Goal: Task Accomplishment & Management: Manage account settings

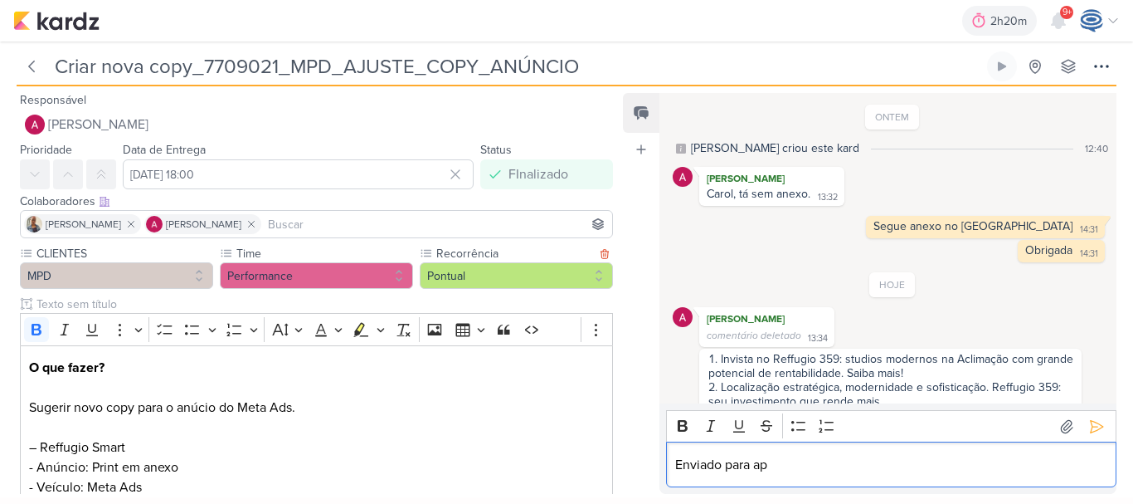
scroll to position [59, 0]
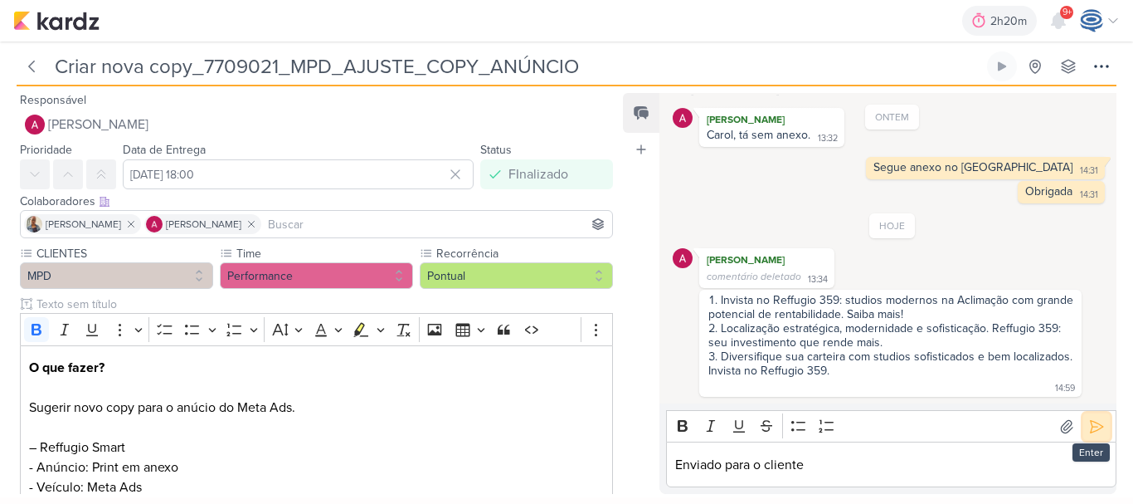
click at [1084, 425] on button at bounding box center [1097, 426] width 27 height 27
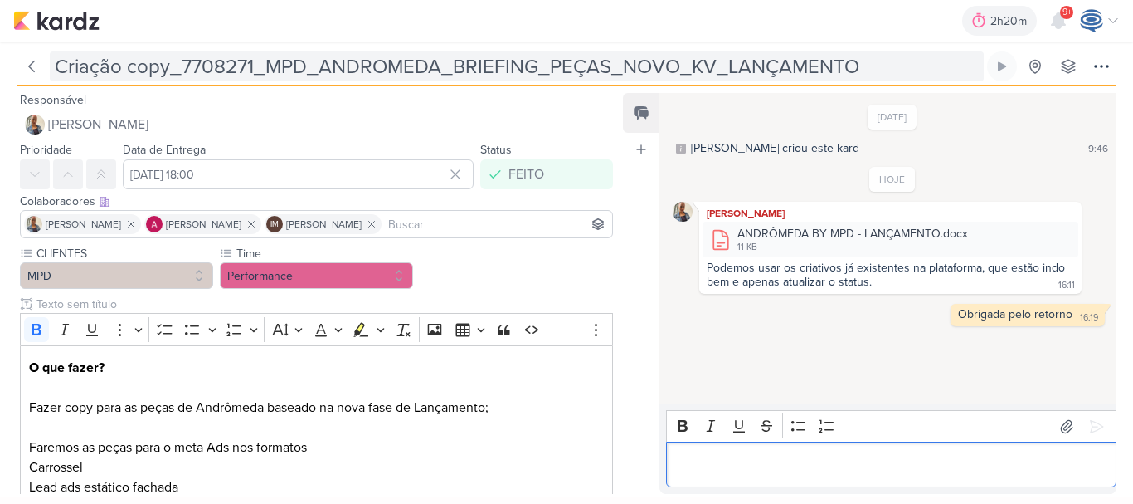
scroll to position [425, 0]
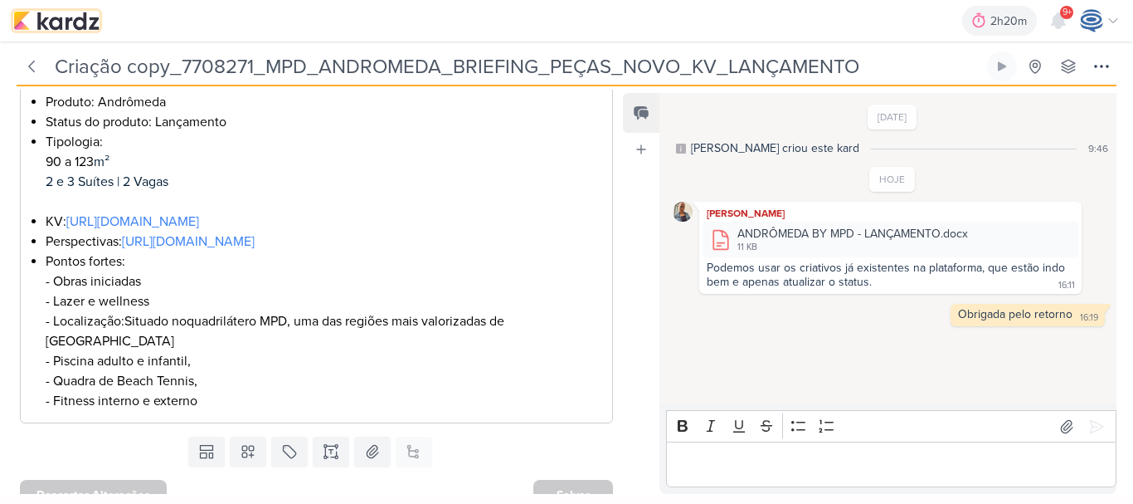
click at [57, 19] on img at bounding box center [56, 21] width 86 height 20
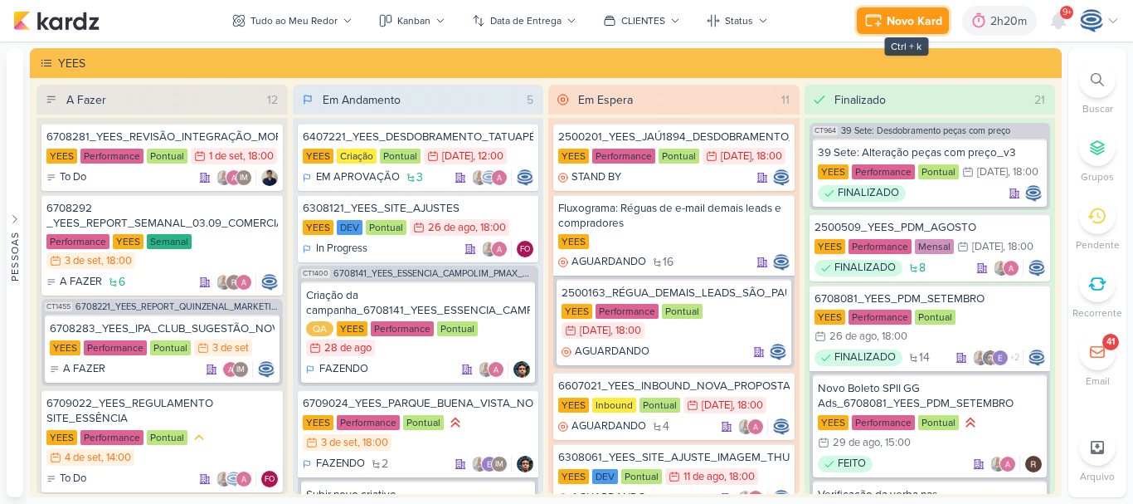
click at [879, 24] on icon at bounding box center [877, 23] width 5 height 5
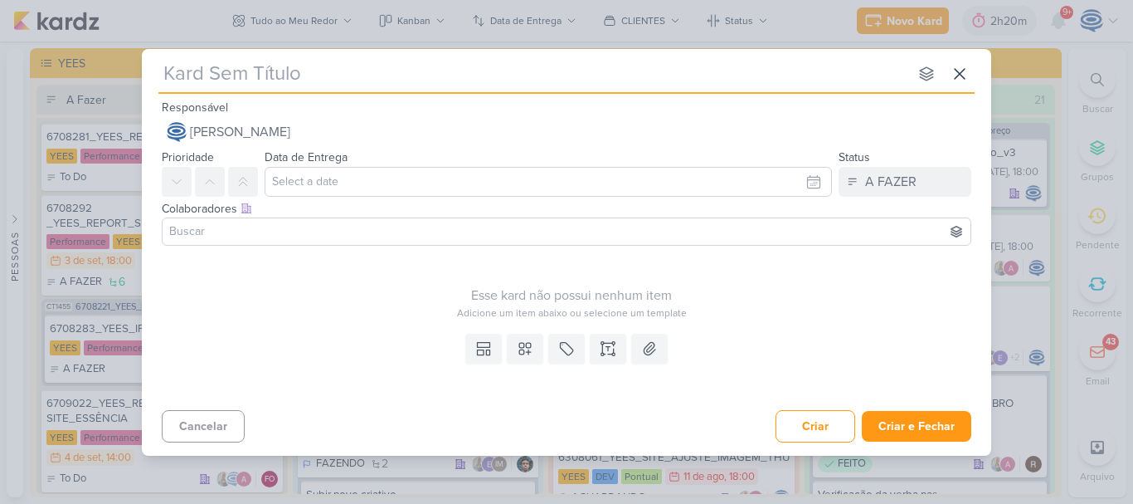
paste input "7709031_MPD_NEO ALPHAVILLE_REVISÃO_INTEGRAÇÃO"
type input "7709031_MPD_NEO ALPHAVILLE_REVISÃO_INTEGRAÇÃO"
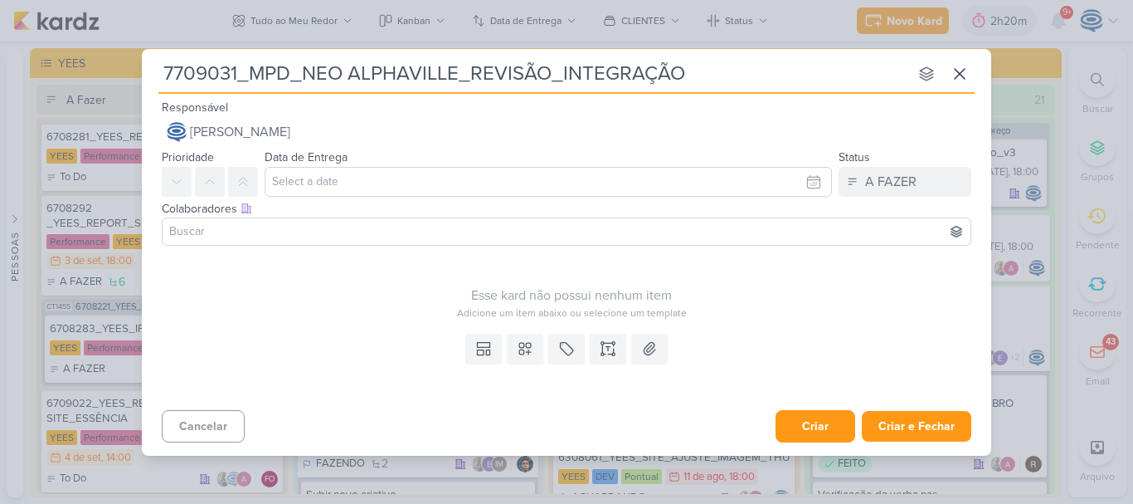
type input "7709031_MPD_NEO ALPHAVILLE_REVISÃO_INTEGRAÇÃO"
click at [802, 430] on button "Criar" at bounding box center [816, 426] width 80 height 32
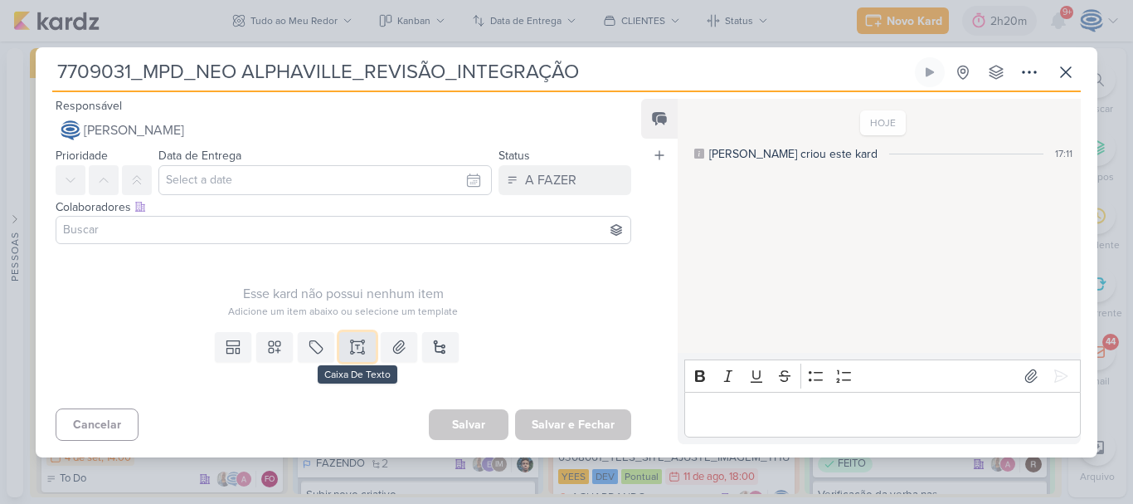
click at [358, 349] on icon at bounding box center [357, 347] width 17 height 17
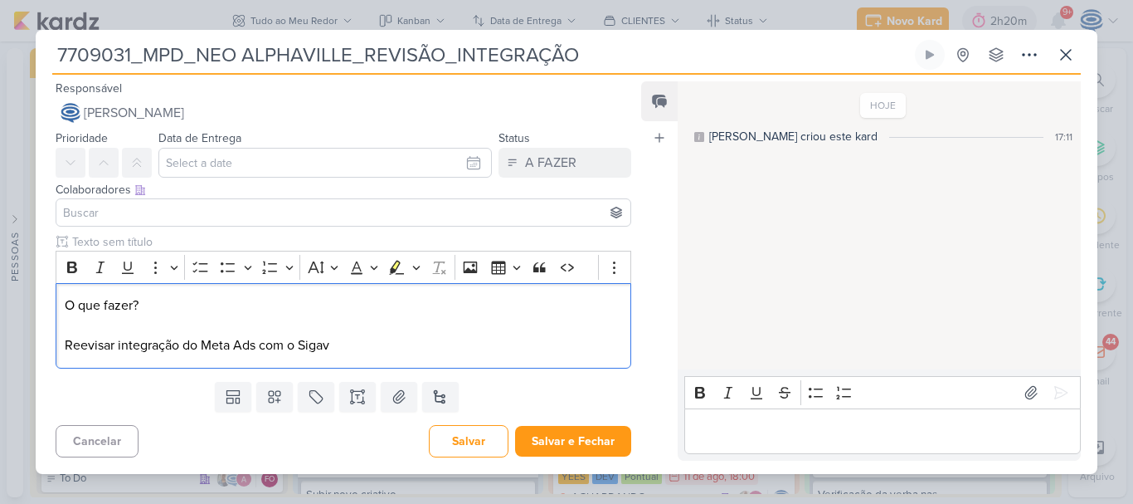
drag, startPoint x: 170, startPoint y: 312, endPoint x: 52, endPoint y: 296, distance: 118.9
click at [52, 296] on div "Clique para deixar o item visível somente à membros da sua organização Rich Tex…" at bounding box center [337, 303] width 602 height 141
click at [74, 263] on icon "Editor toolbar" at bounding box center [72, 267] width 10 height 12
click at [362, 349] on p "O que fazer? Reevisar integração do Meta Ads com o Sigav" at bounding box center [344, 325] width 558 height 60
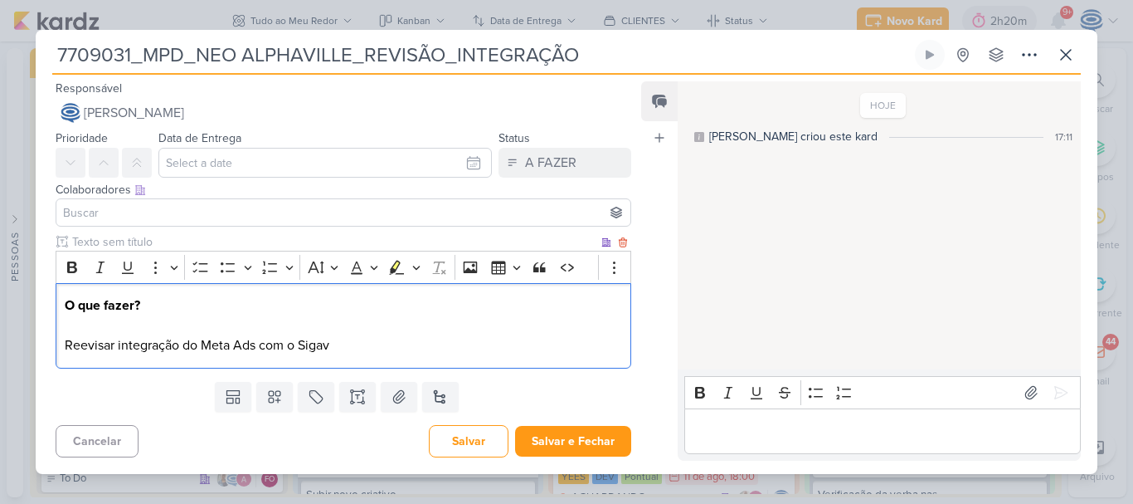
click at [85, 340] on p "O que fazer? Reevisar integração do Meta Ads com o Sigav" at bounding box center [344, 325] width 558 height 60
click at [355, 352] on p "O que fazer? Revisar integração do Meta Ads com o Sigav" at bounding box center [344, 325] width 558 height 60
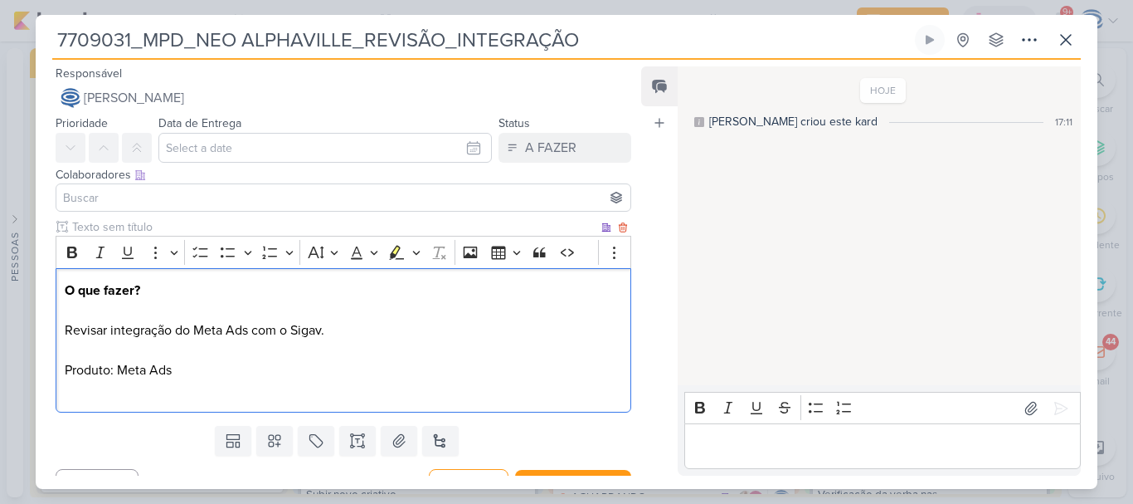
click at [119, 371] on p "O que fazer? Revisar integração do Meta Ads com o Sigav. Produto: Meta Ads" at bounding box center [344, 339] width 558 height 119
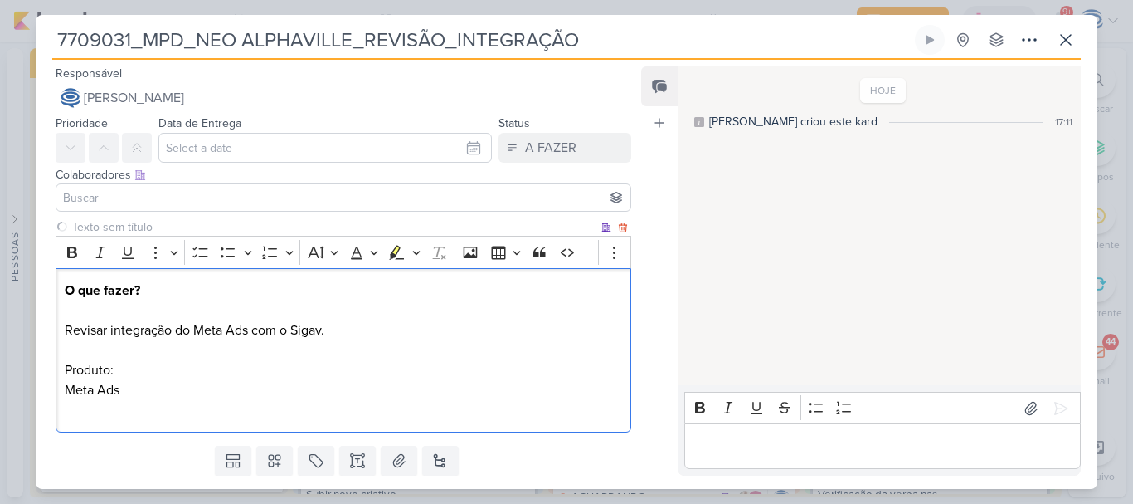
click at [119, 371] on p "O que fazer? Revisar integração do Meta Ads com o Sigav. Produto: Meta Ads" at bounding box center [344, 349] width 558 height 139
click at [125, 370] on p "O que fazer? Revisar integração do Meta Ads com o Sigav. Produto: nEO Alphavill…" at bounding box center [344, 349] width 558 height 139
click at [71, 393] on p "O que fazer? Revisar integração do Meta Ads com o Sigav. Produto: Neo Alphavill…" at bounding box center [344, 349] width 558 height 139
click at [87, 392] on p "O que fazer? Revisar integração do Meta Ads com o Sigav. Produto: Neo Alphavill…" at bounding box center [344, 349] width 558 height 139
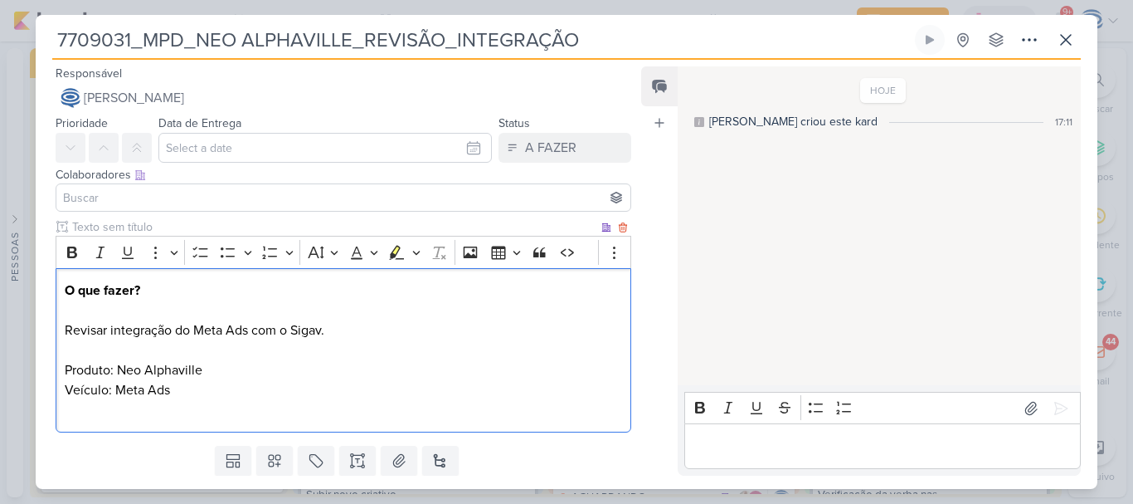
click at [196, 395] on p "O que fazer? Revisar integração do Meta Ads com o Sigav. Produto: Neo Alphavill…" at bounding box center [344, 349] width 558 height 139
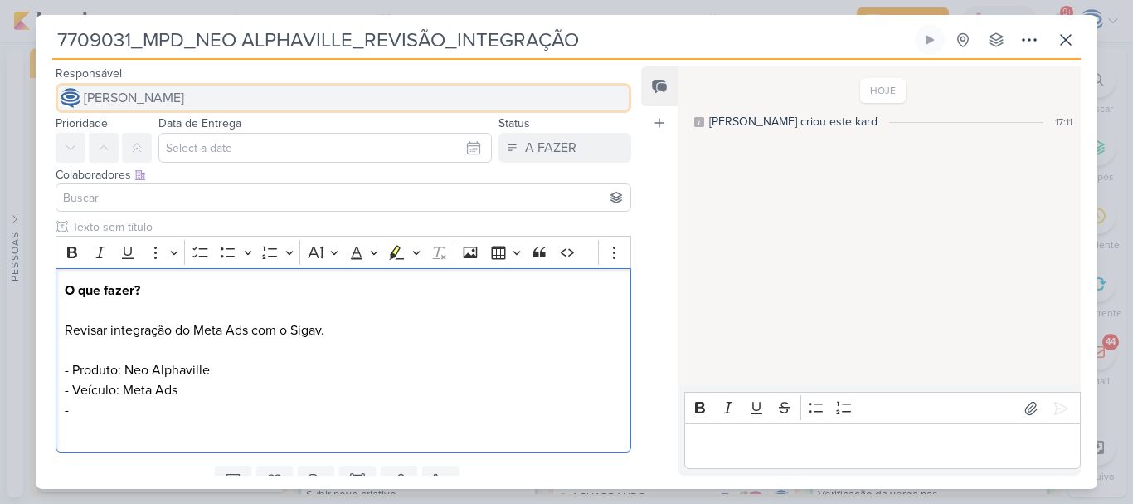
click at [184, 96] on span "[PERSON_NAME]" at bounding box center [134, 98] width 100 height 20
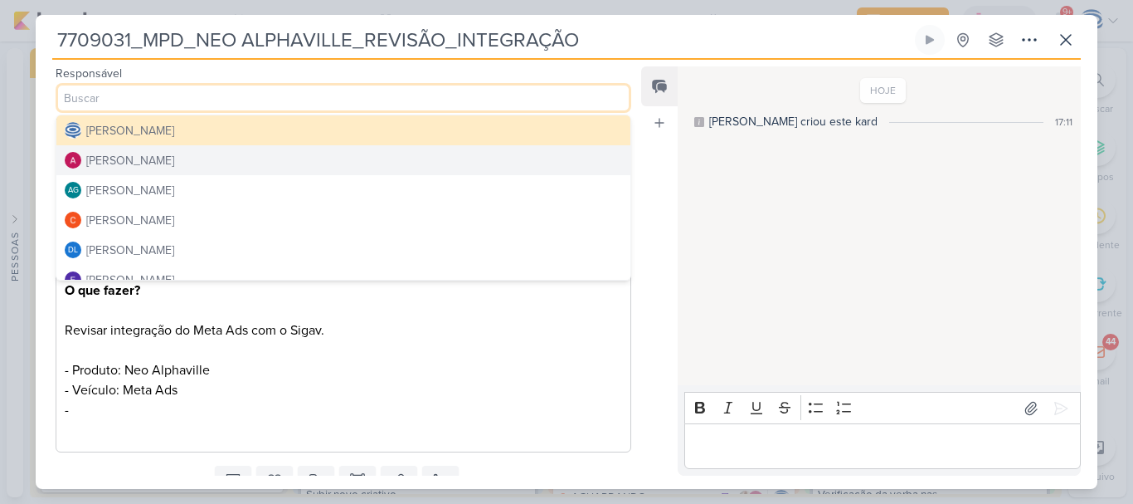
click at [174, 158] on div "[PERSON_NAME]" at bounding box center [130, 160] width 88 height 17
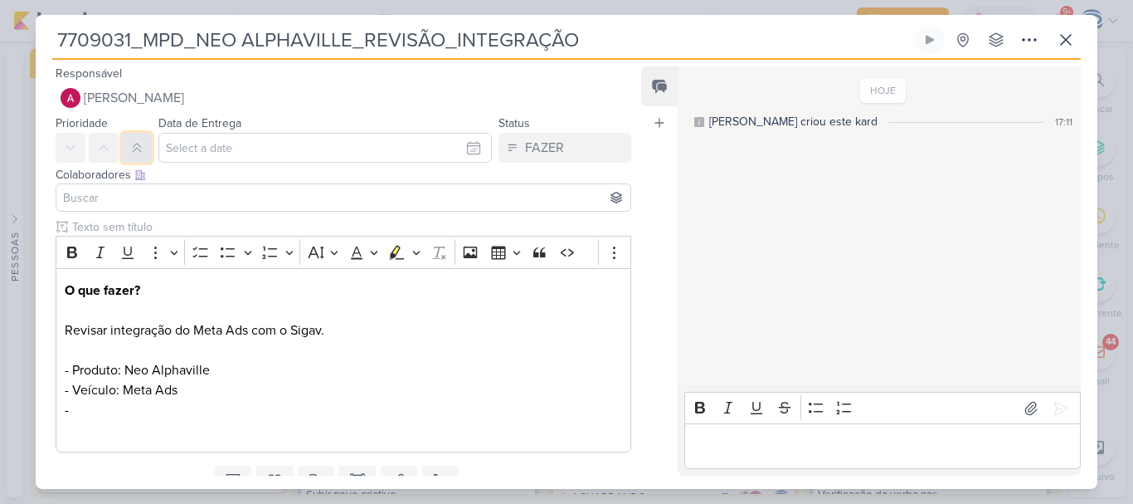
click at [126, 149] on button at bounding box center [137, 148] width 30 height 30
click at [126, 200] on input at bounding box center [344, 198] width 568 height 20
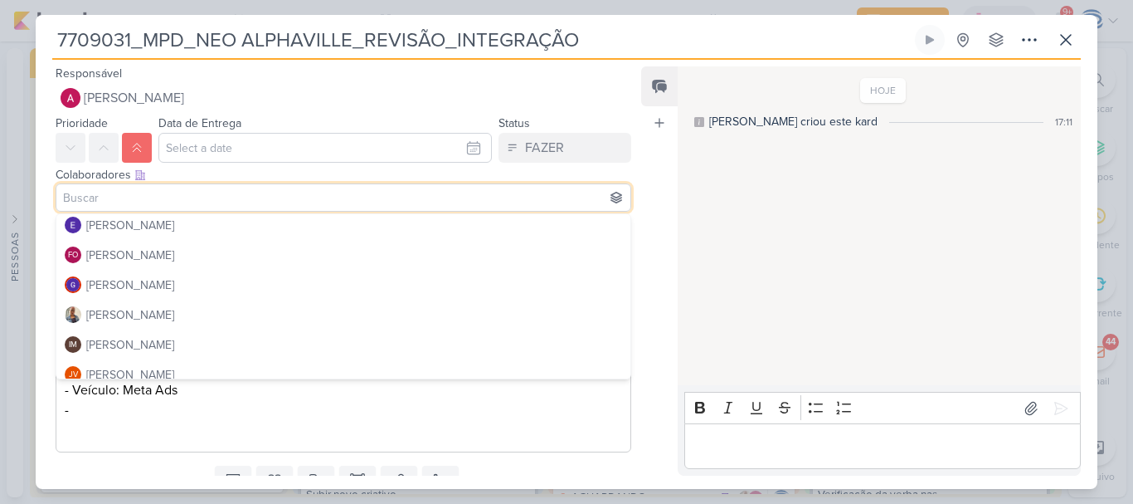
scroll to position [155, 0]
click at [97, 307] on div "[PERSON_NAME]" at bounding box center [130, 313] width 88 height 17
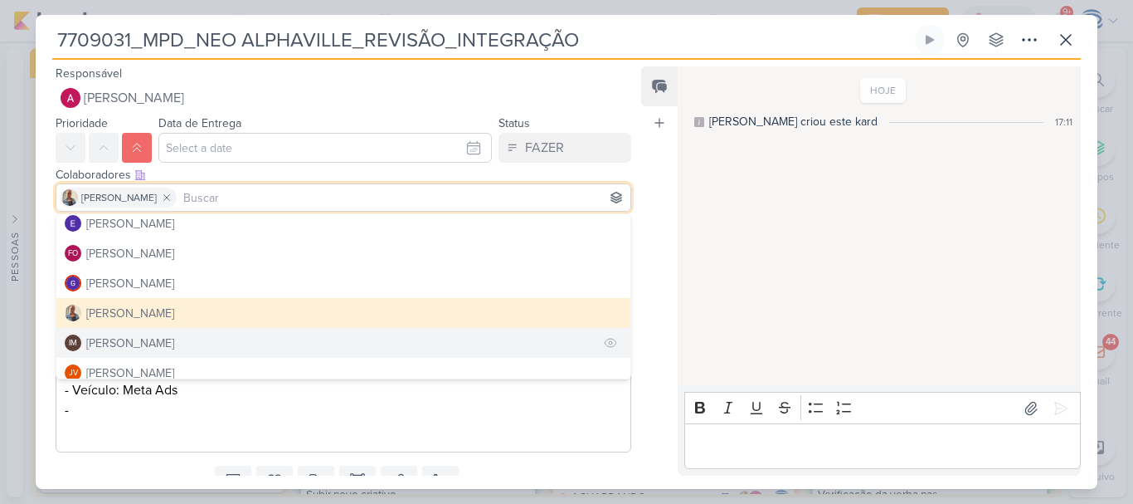
click at [91, 339] on div "[PERSON_NAME]" at bounding box center [130, 342] width 88 height 17
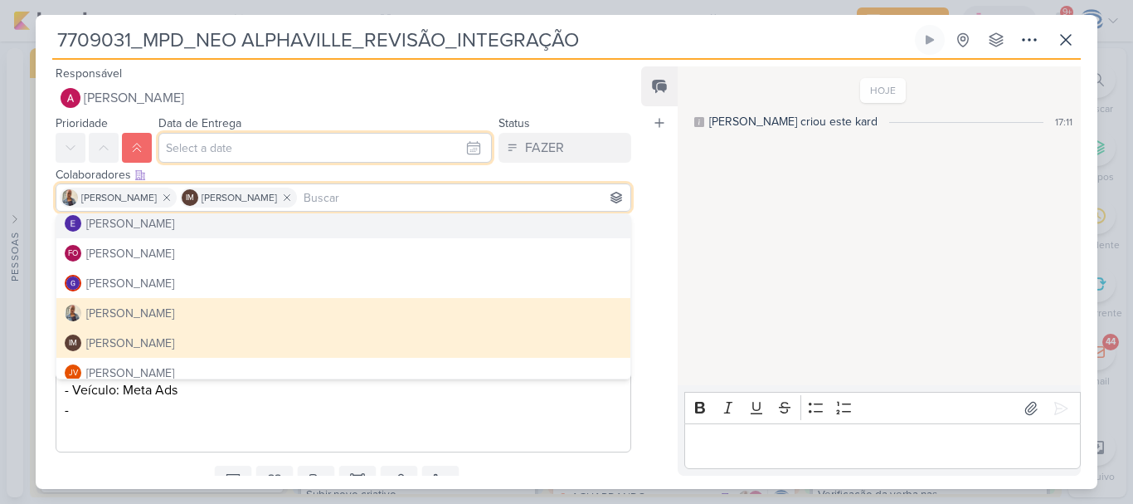
click at [248, 145] on input "text" at bounding box center [325, 148] width 334 height 30
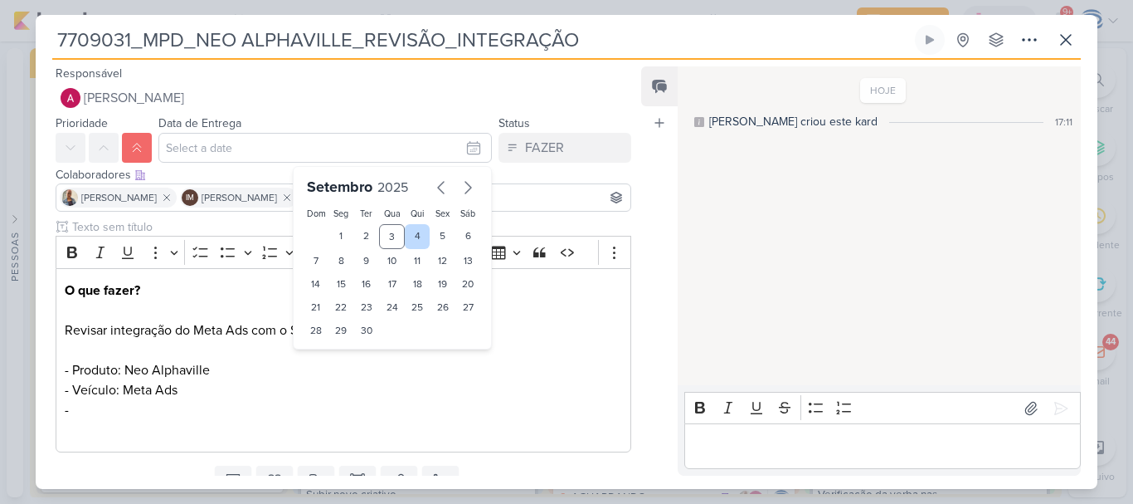
click at [409, 236] on div "4" at bounding box center [418, 236] width 26 height 25
type input "[DATE] 23:59"
click at [330, 366] on select "00 01 02 03 04 05 06 07 08 09 10 11 12 13 14 15 16 17 18 19 20 21 22 23" at bounding box center [341, 359] width 23 height 20
select select "18"
click at [330, 349] on select "00 01 02 03 04 05 06 07 08 09 10 11 12 13 14 15 16 17 18 19 20 21 22 23" at bounding box center [341, 359] width 23 height 20
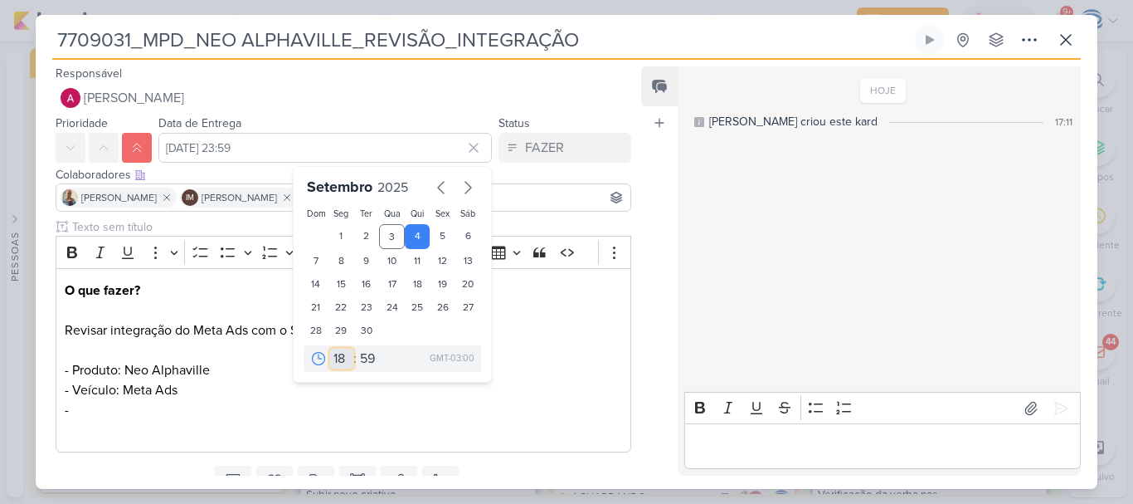
type input "[DATE] 18:59"
click at [364, 352] on select "00 05 10 15 20 25 30 35 40 45 50 55 59" at bounding box center [368, 359] width 23 height 20
select select "0"
click at [357, 349] on select "00 05 10 15 20 25 30 35 40 45 50 55 59" at bounding box center [368, 359] width 23 height 20
type input "[DATE] 18:00"
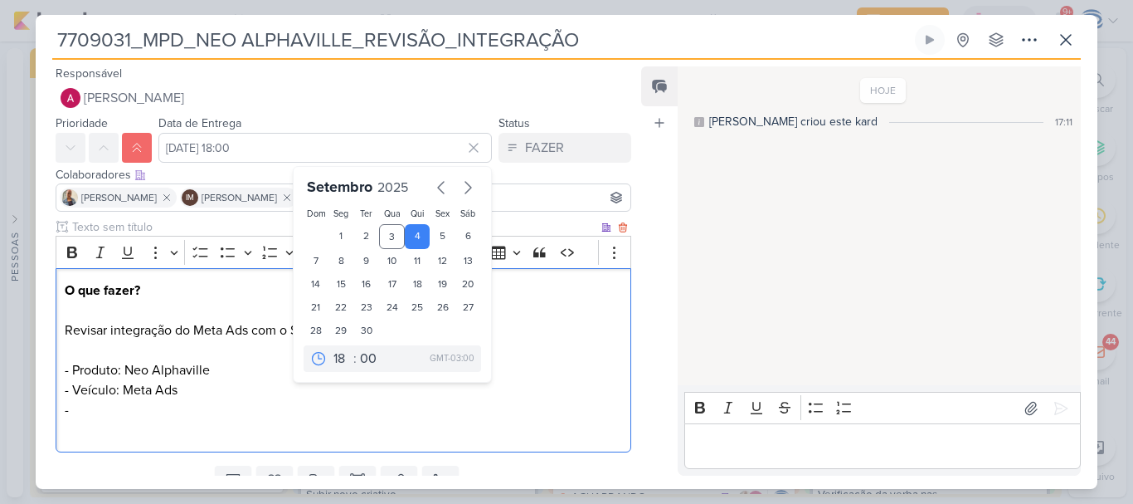
click at [270, 440] on p "O que fazer? Revisar integração do Meta Ads com o Sigav. - Produto: Neo Alphavi…" at bounding box center [344, 359] width 558 height 159
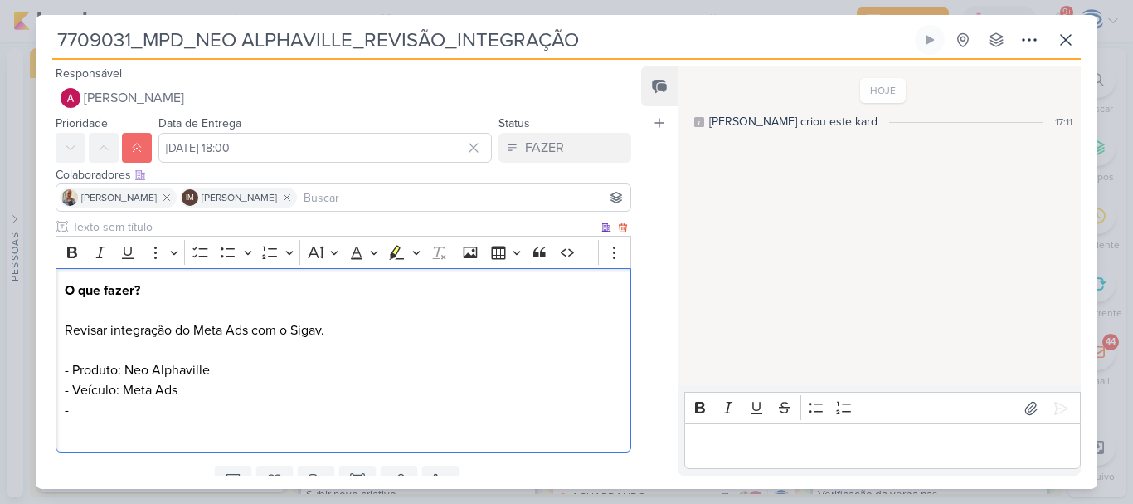
click at [134, 402] on p "O que fazer? Revisar integração do Meta Ads com o Sigav. - Produto: Neo Alphavi…" at bounding box center [344, 359] width 558 height 159
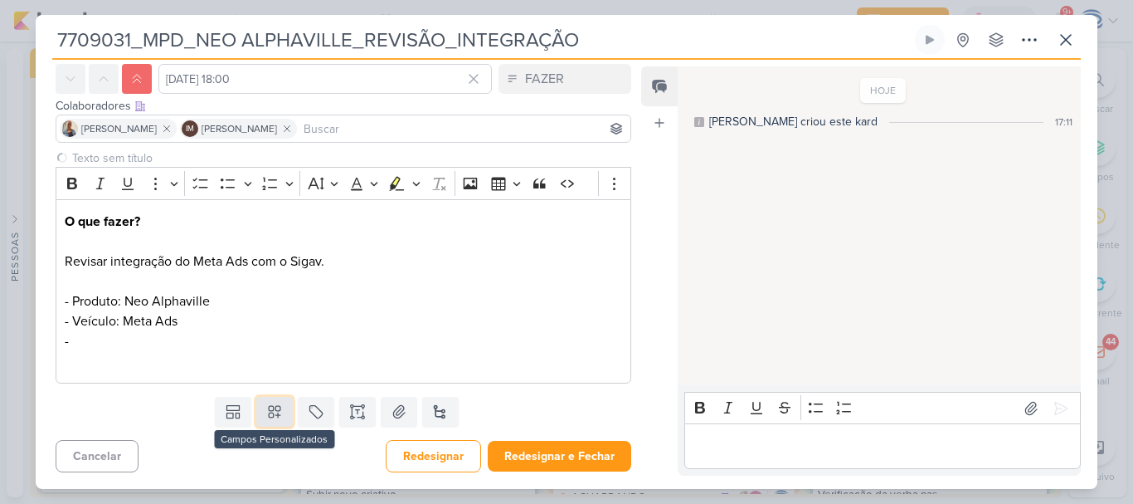
click at [275, 416] on icon at bounding box center [275, 413] width 12 height 12
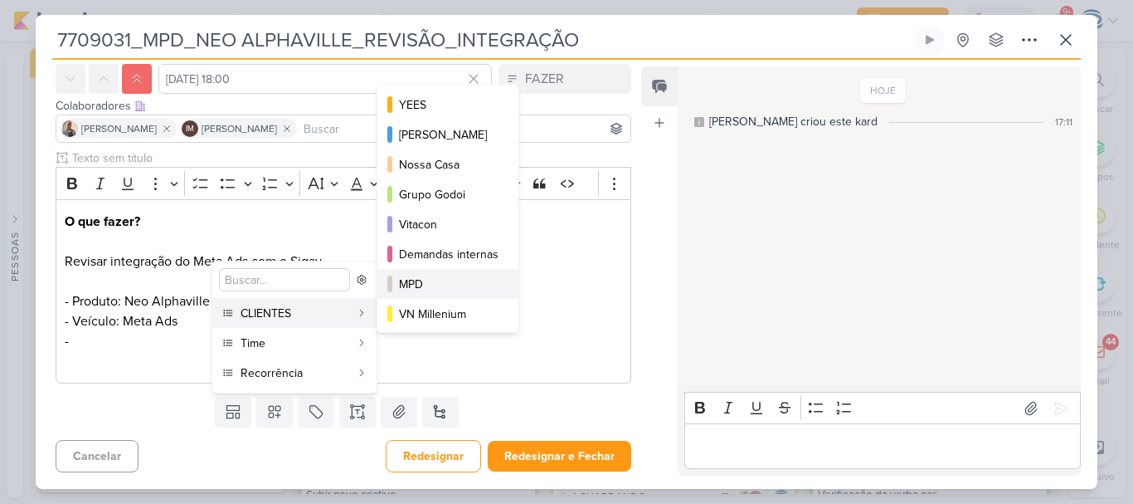
click at [423, 286] on div "MPD" at bounding box center [449, 283] width 100 height 17
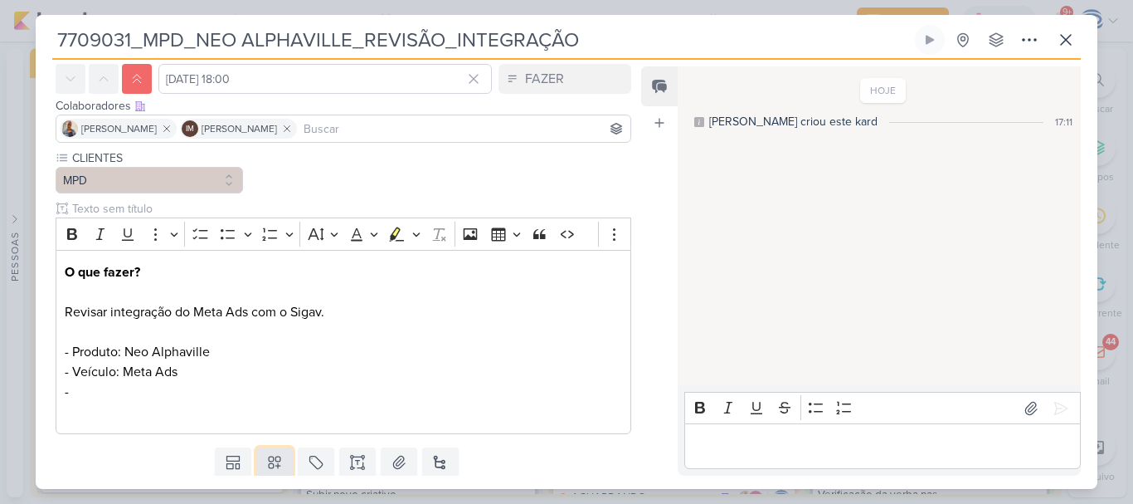
click at [274, 457] on icon at bounding box center [275, 463] width 12 height 12
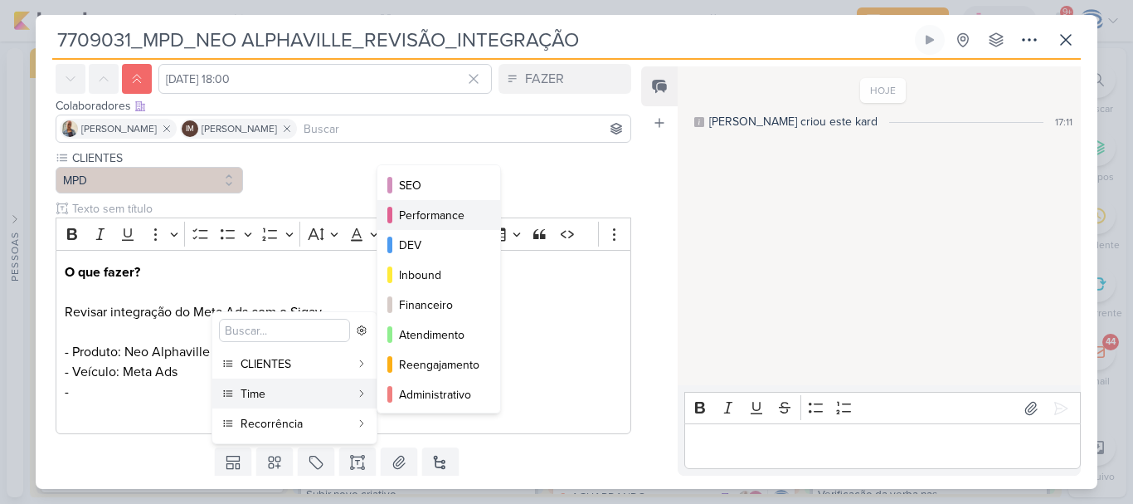
click at [436, 215] on div "Performance" at bounding box center [439, 215] width 81 height 17
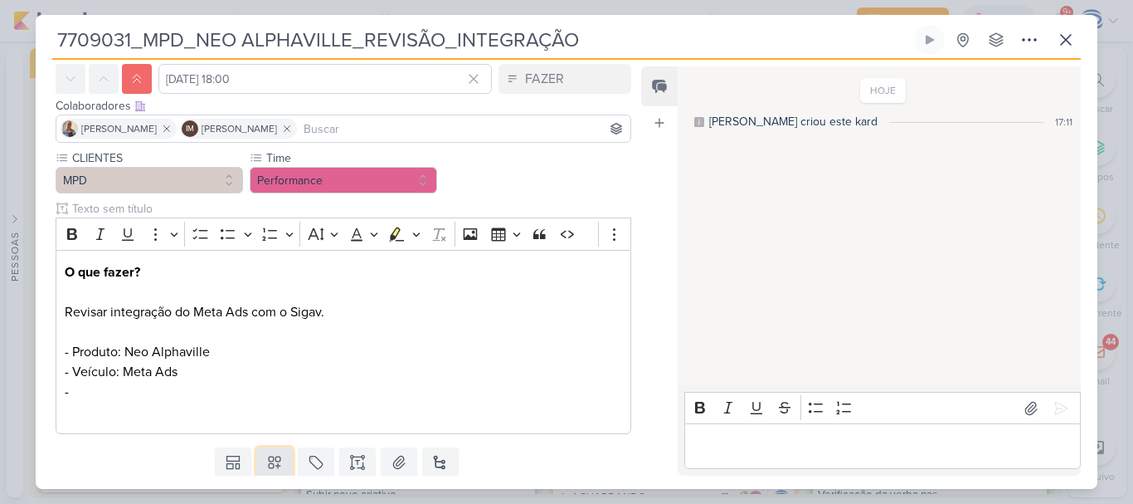
click at [275, 464] on icon at bounding box center [275, 463] width 12 height 12
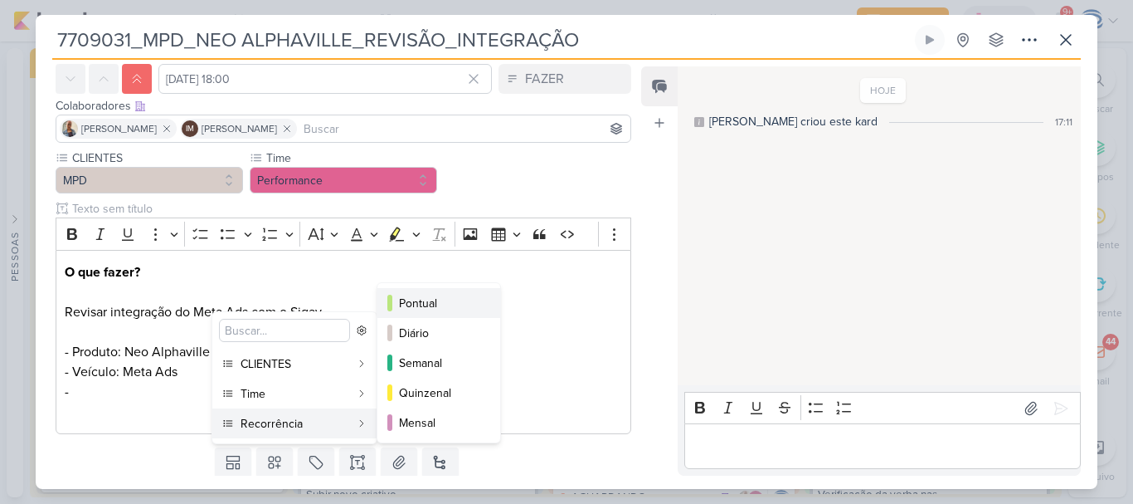
click at [431, 292] on button "Pontual" at bounding box center [439, 303] width 123 height 30
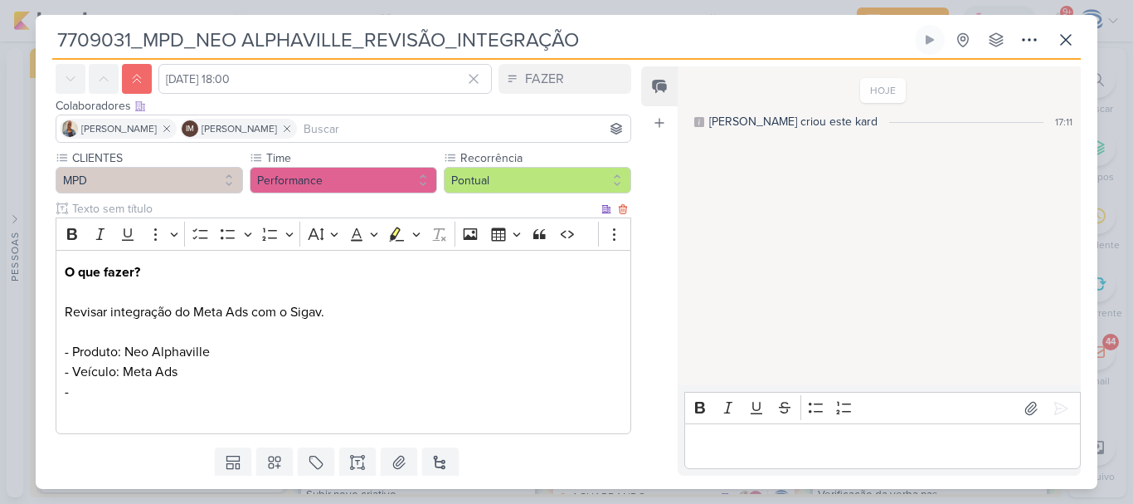
click at [246, 347] on p "O que fazer? Revisar integração do Meta Ads com o Sigav. - Produto: Neo Alphavi…" at bounding box center [344, 341] width 558 height 159
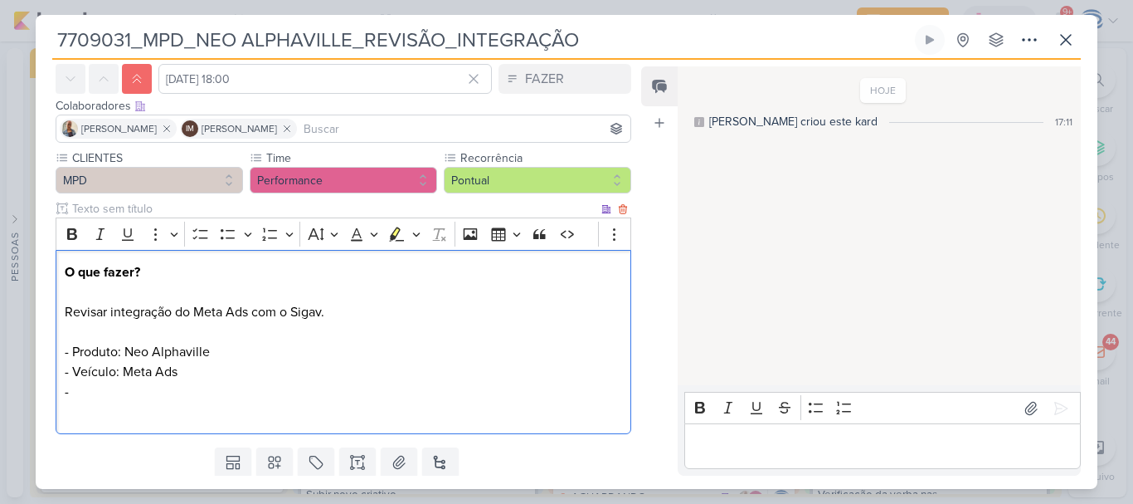
scroll to position [119, 0]
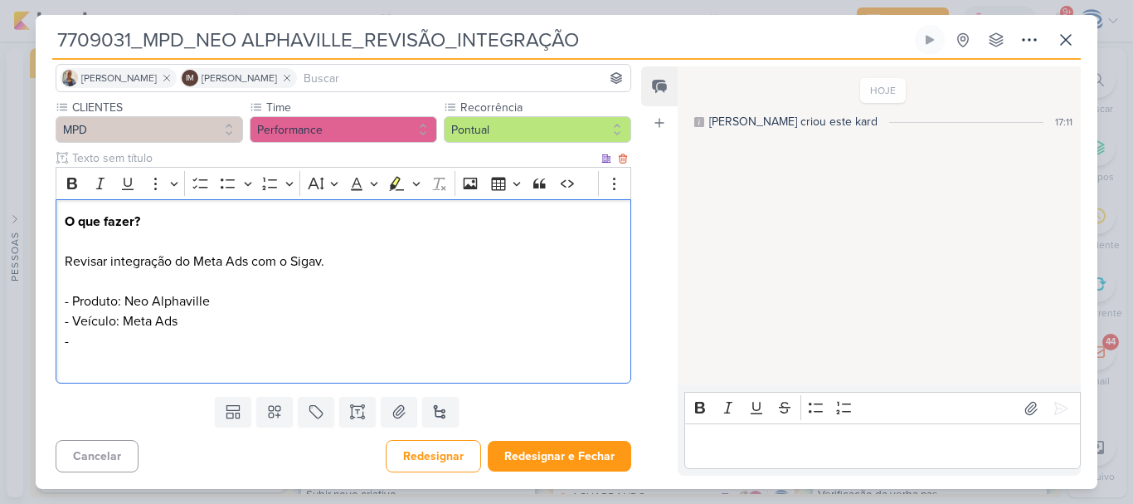
click at [166, 344] on p "O que fazer? Revisar integração do Meta Ads com o Sigav. - Produto: Neo Alphavi…" at bounding box center [344, 291] width 558 height 159
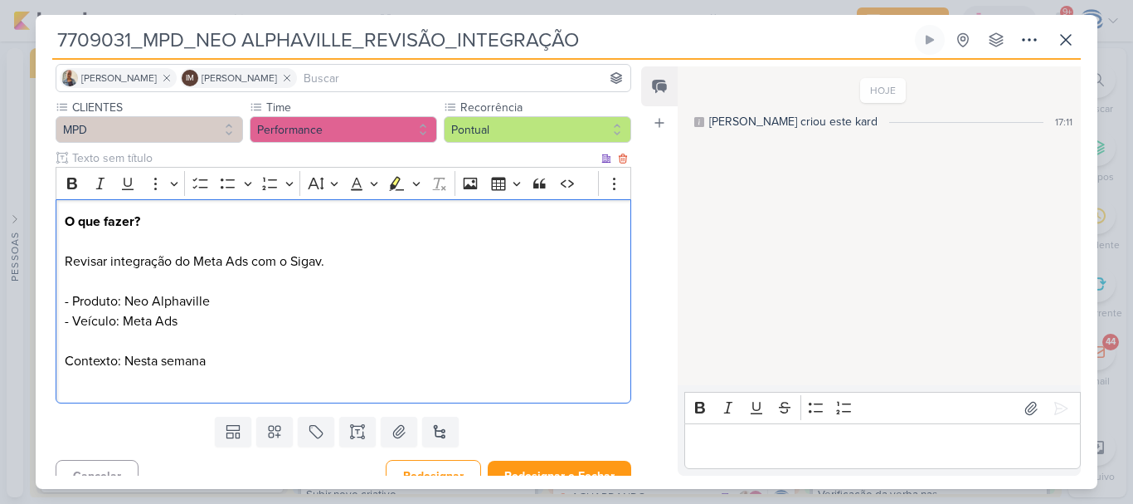
click at [289, 329] on p "O que fazer? Revisar integração do Meta Ads com o Sigav. - Produto: Neo Alphavi…" at bounding box center [344, 301] width 558 height 179
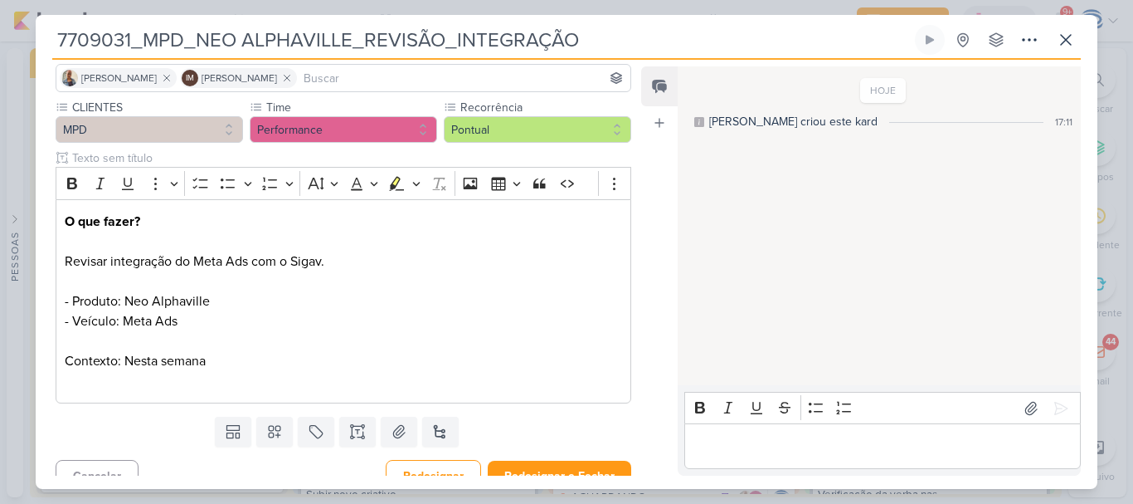
click at [218, 453] on div "Templates Campos Personalizados CLIENTES [GEOGRAPHIC_DATA]" at bounding box center [337, 431] width 602 height 43
click at [219, 457] on div "Responsável [PERSON_NAME] [PERSON_NAME] [PERSON_NAME] AG [PERSON_NAME] [PERSON_…" at bounding box center [337, 269] width 602 height 412
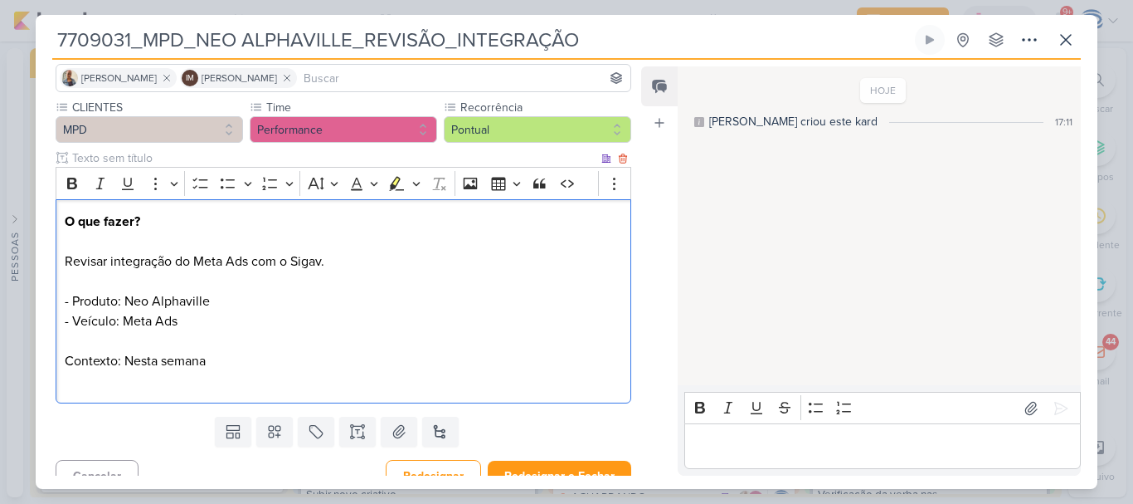
click at [228, 360] on p "O que fazer? Revisar integração do Meta Ads com o Sigav. - Produto: Neo Alphavi…" at bounding box center [344, 301] width 558 height 179
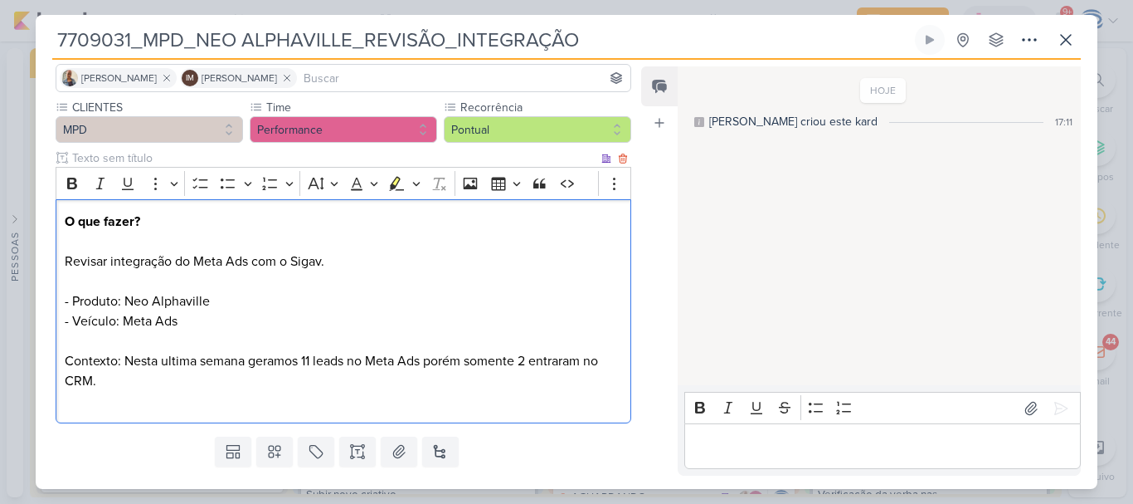
scroll to position [159, 0]
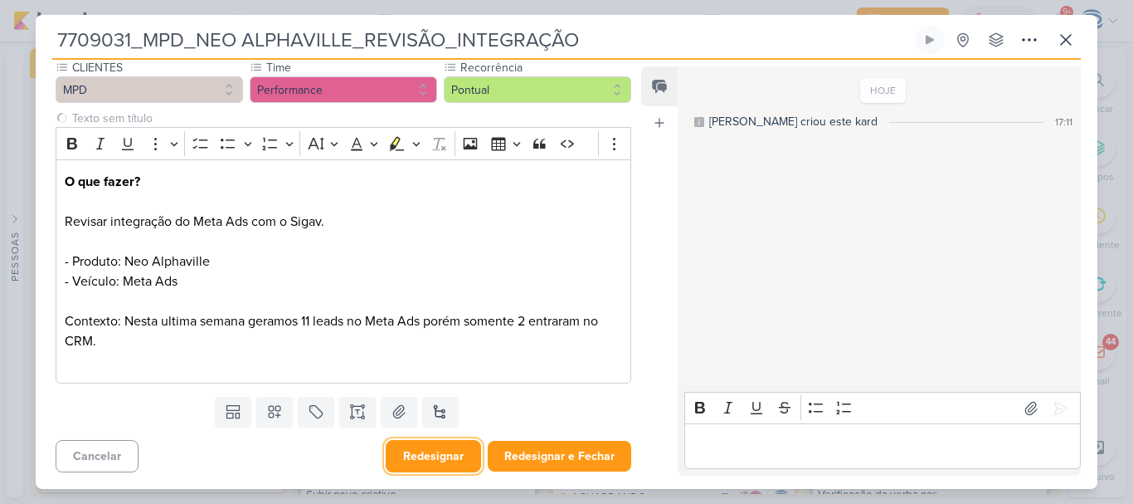
click at [401, 459] on button "Redesignar" at bounding box center [433, 456] width 95 height 32
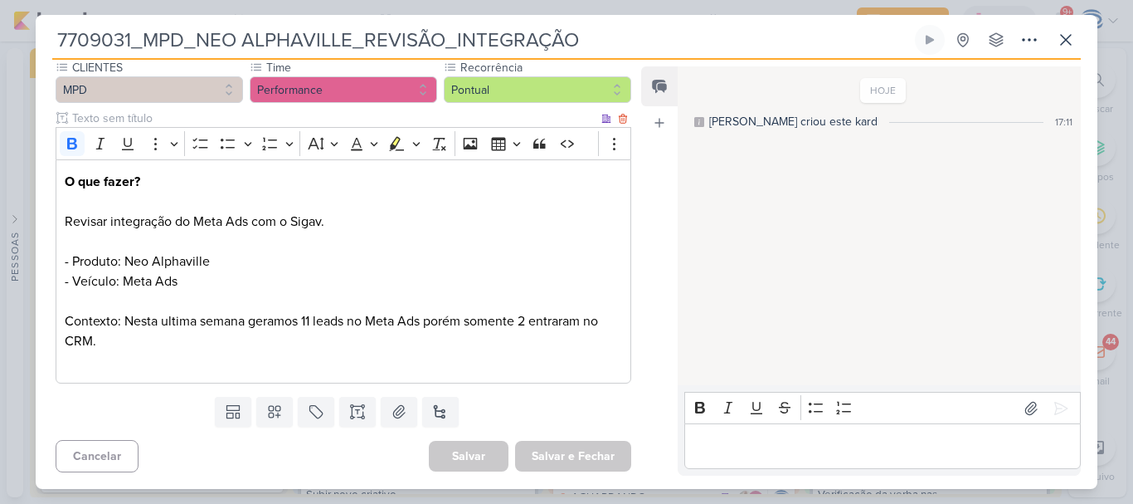
scroll to position [0, 0]
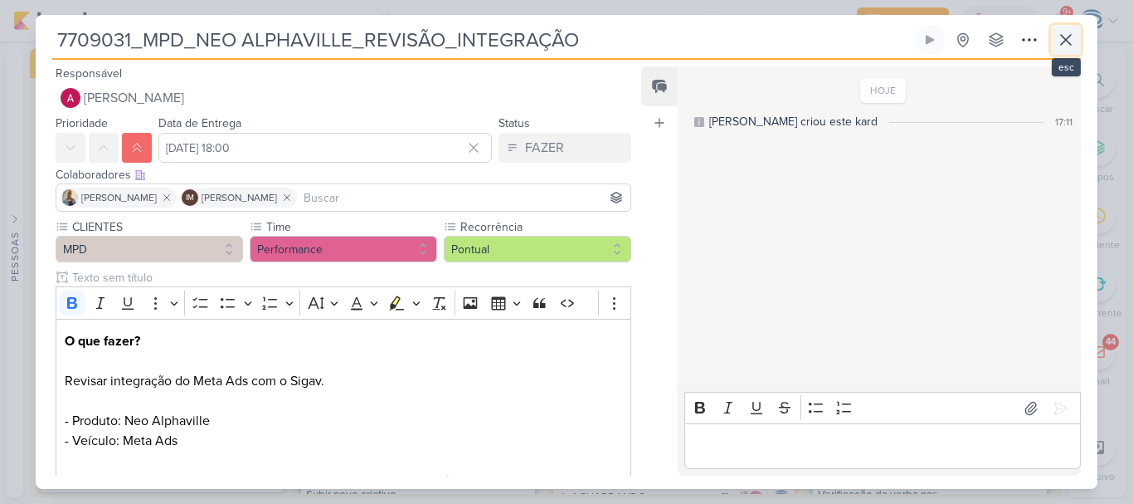
click at [1064, 38] on icon at bounding box center [1066, 40] width 10 height 10
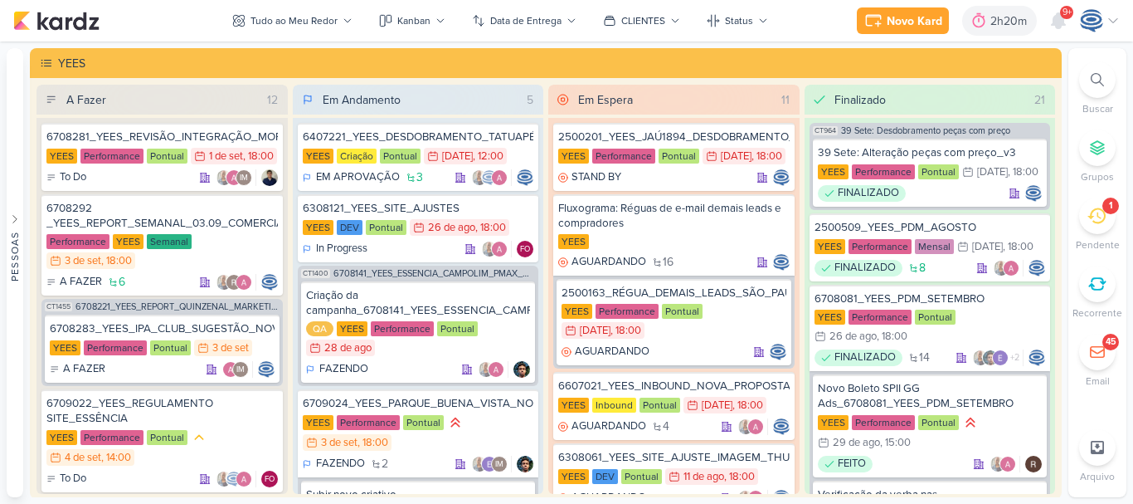
click at [1090, 213] on icon at bounding box center [1097, 216] width 18 height 18
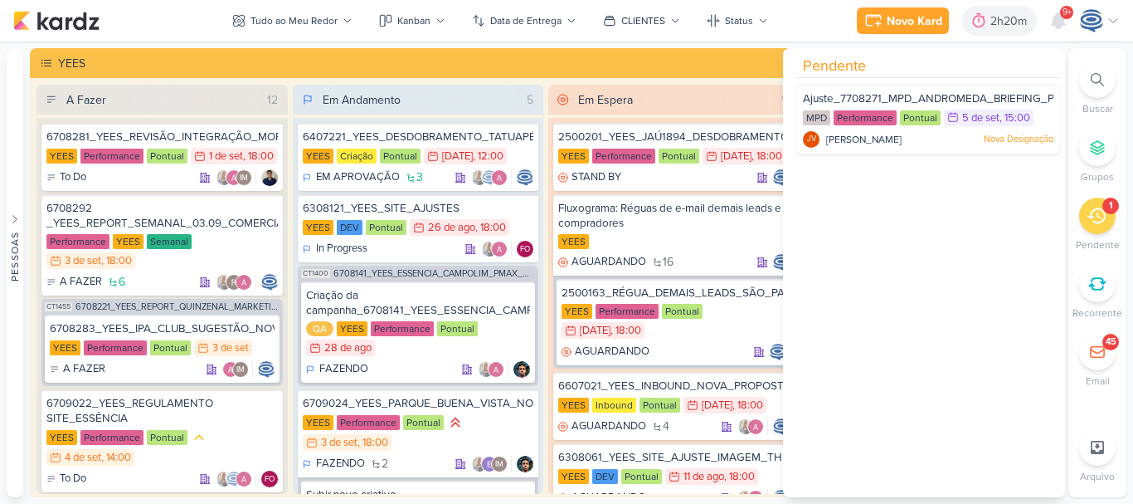
click at [31, 395] on div "YEES A Fazer 12 6708281_YEES_REVISÃO_INTEGRAÇÃO_MORADA [GEOGRAPHIC_DATA] Perfor…" at bounding box center [546, 273] width 1032 height 451
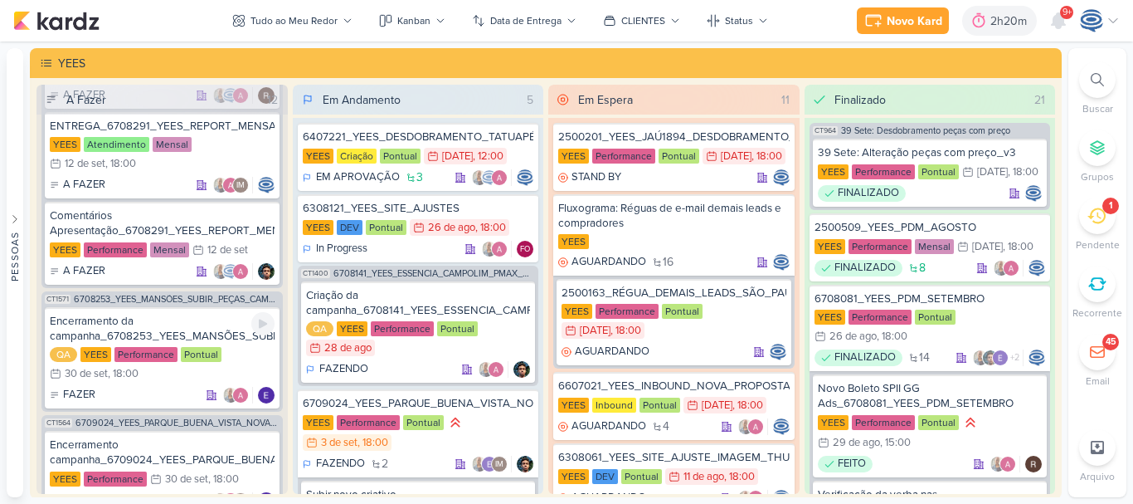
scroll to position [1839, 0]
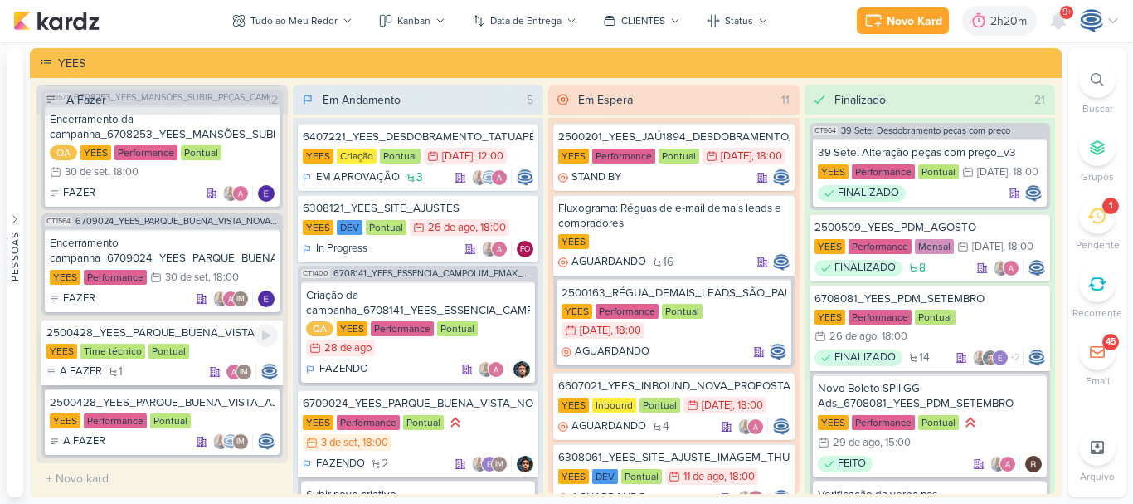
click at [189, 336] on div "2500428_YEES_PARQUE_BUENA_VISTA_AJUSTE_LP" at bounding box center [162, 332] width 232 height 15
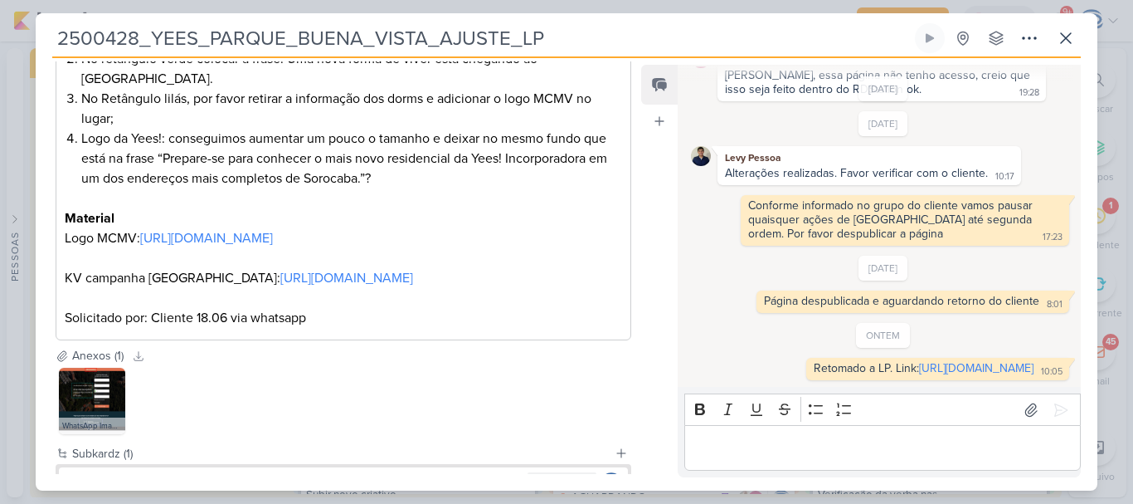
scroll to position [558, 0]
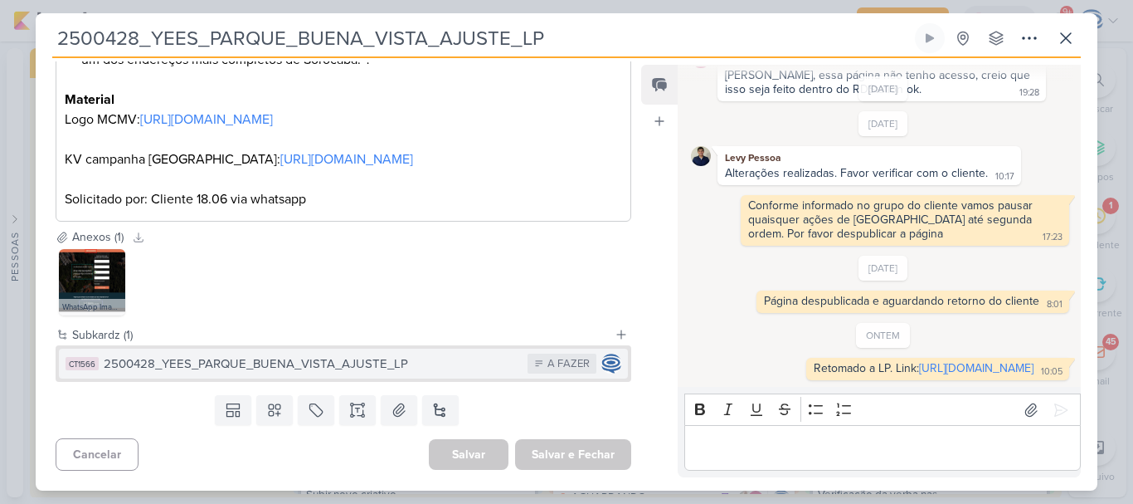
click at [419, 366] on div "2500428_YEES_PARQUE_BUENA_VISTA_AJUSTE_LP" at bounding box center [312, 363] width 416 height 19
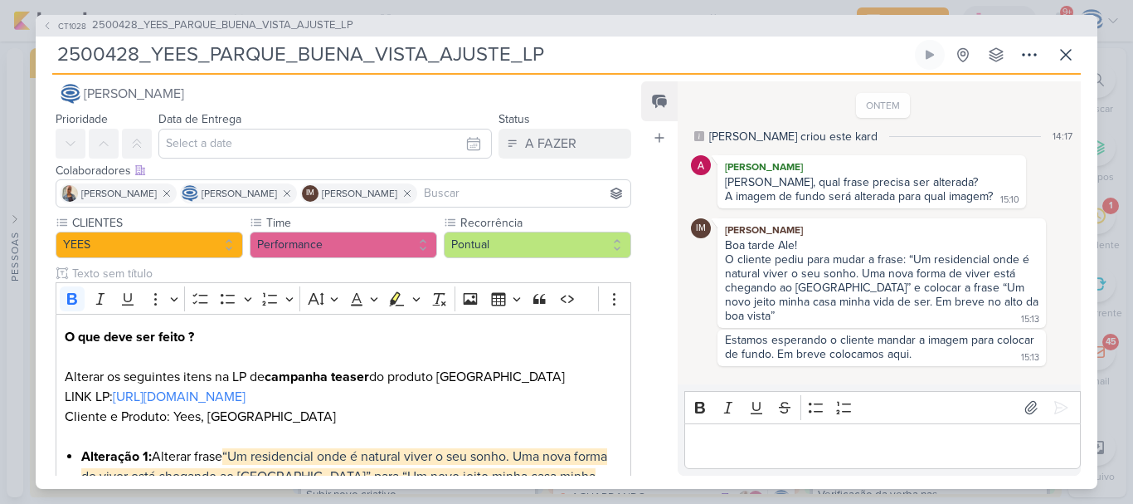
scroll to position [18, 0]
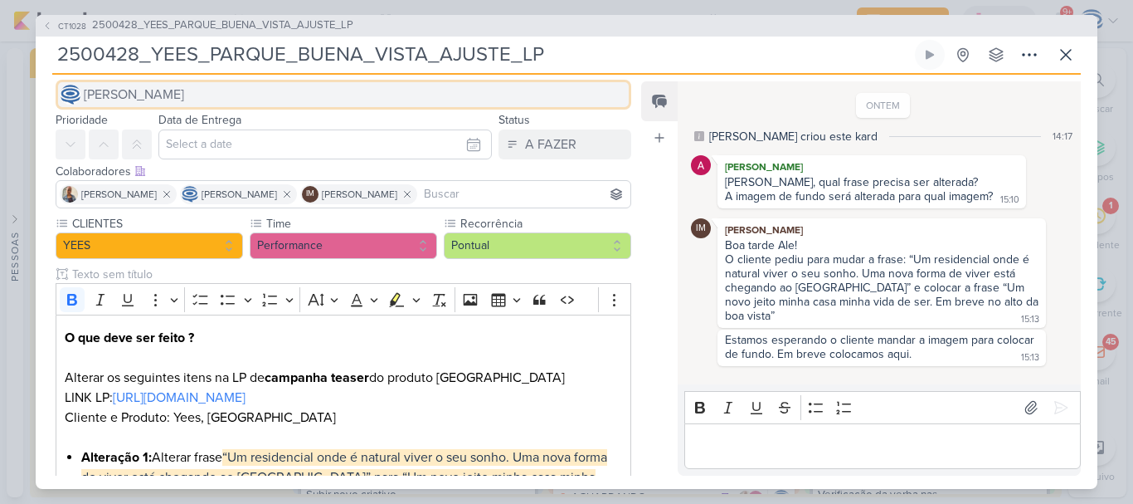
click at [290, 96] on button "[PERSON_NAME]" at bounding box center [344, 95] width 576 height 30
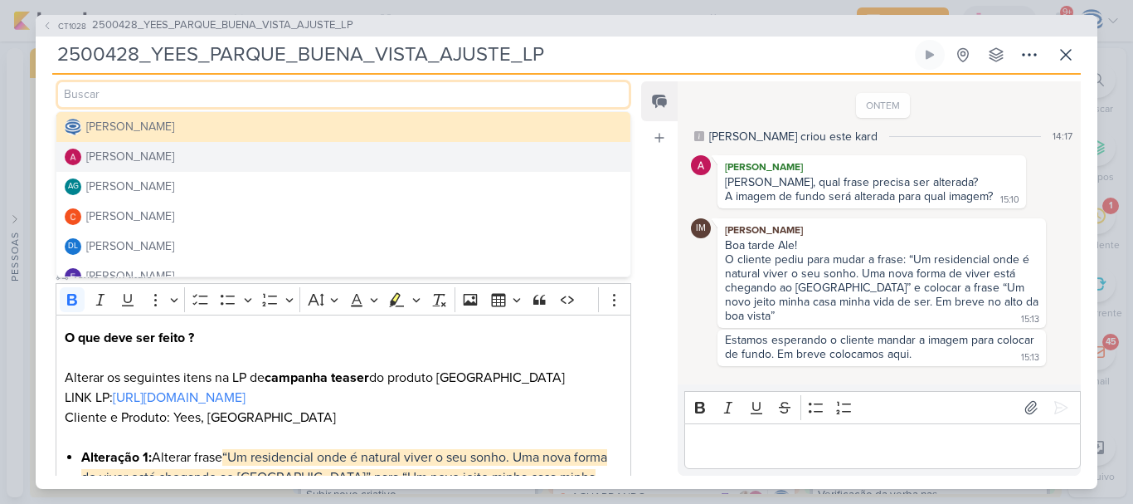
click at [251, 154] on button "[PERSON_NAME]" at bounding box center [343, 157] width 574 height 30
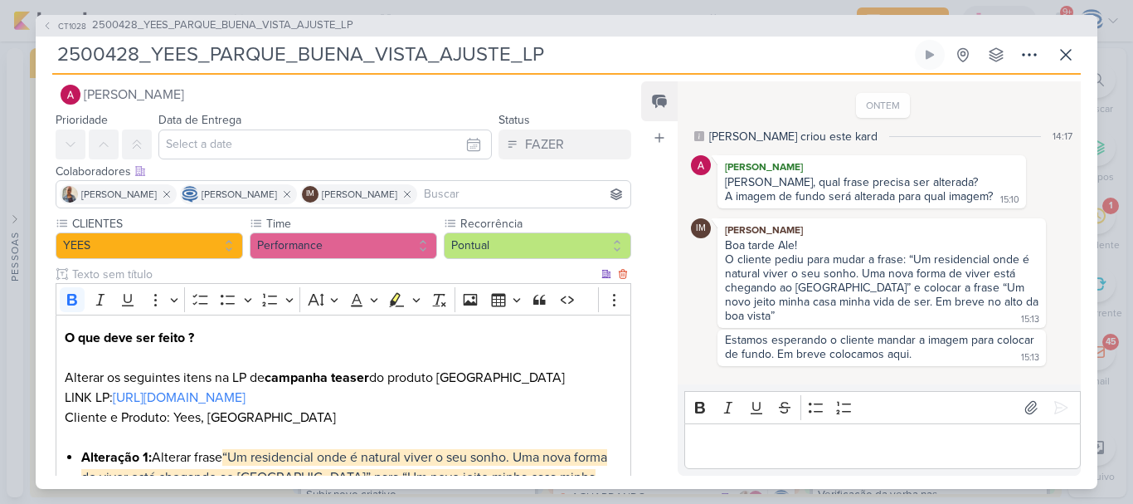
scroll to position [194, 0]
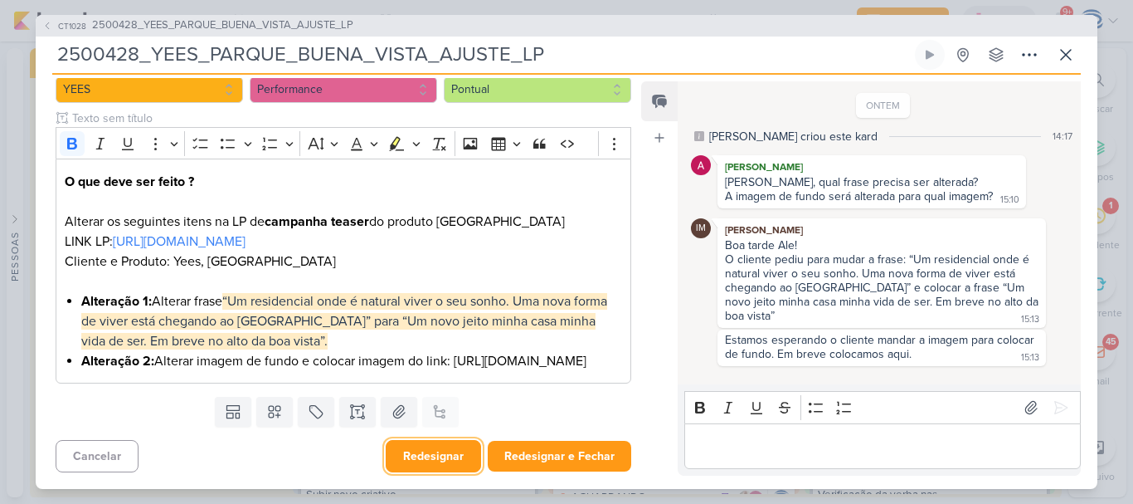
click at [446, 454] on button "Redesignar" at bounding box center [433, 456] width 95 height 32
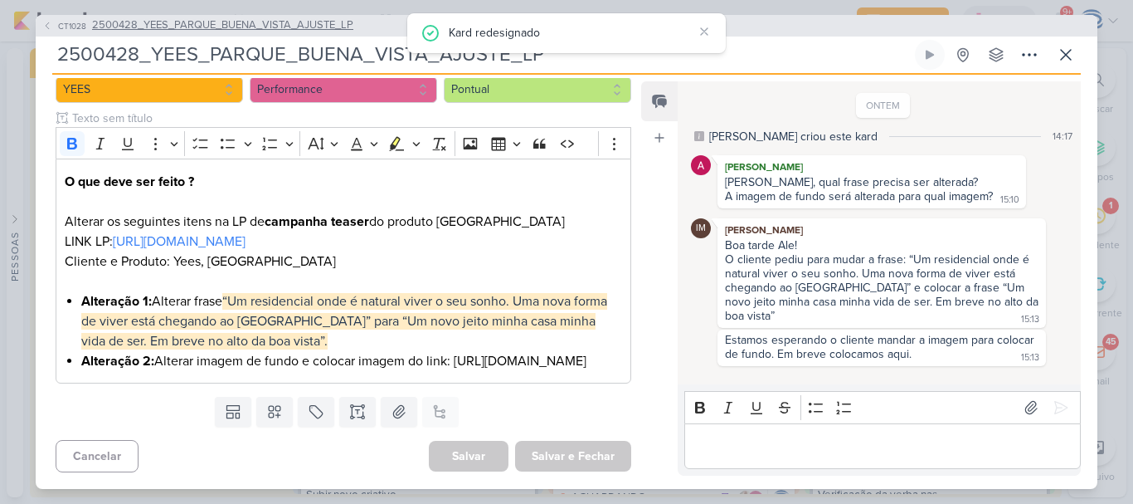
click at [273, 21] on span "2500428_YEES_PARQUE_BUENA_VISTA_AJUSTE_LP" at bounding box center [222, 25] width 261 height 17
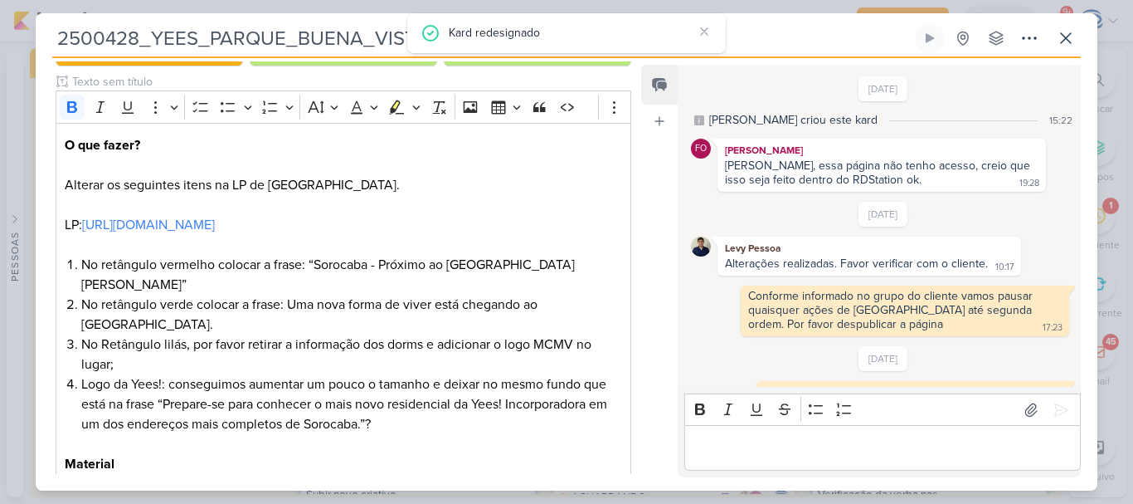
scroll to position [105, 0]
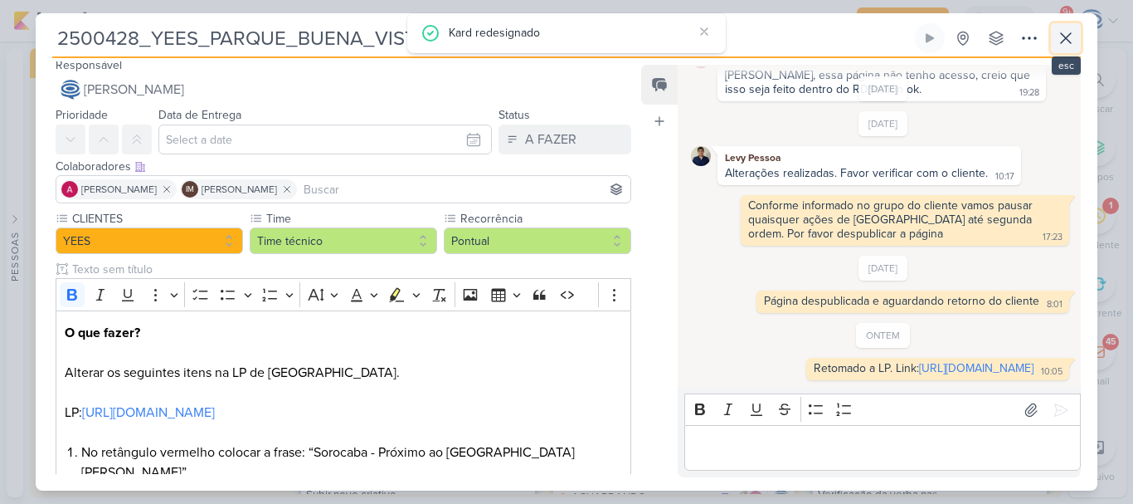
click at [1065, 37] on icon at bounding box center [1066, 38] width 10 height 10
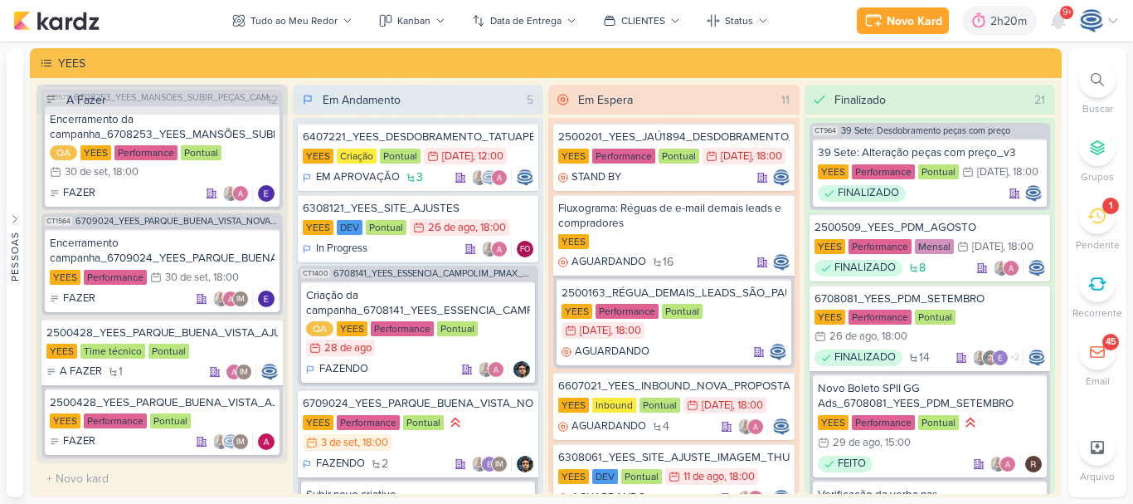
click at [1093, 77] on icon at bounding box center [1097, 79] width 13 height 13
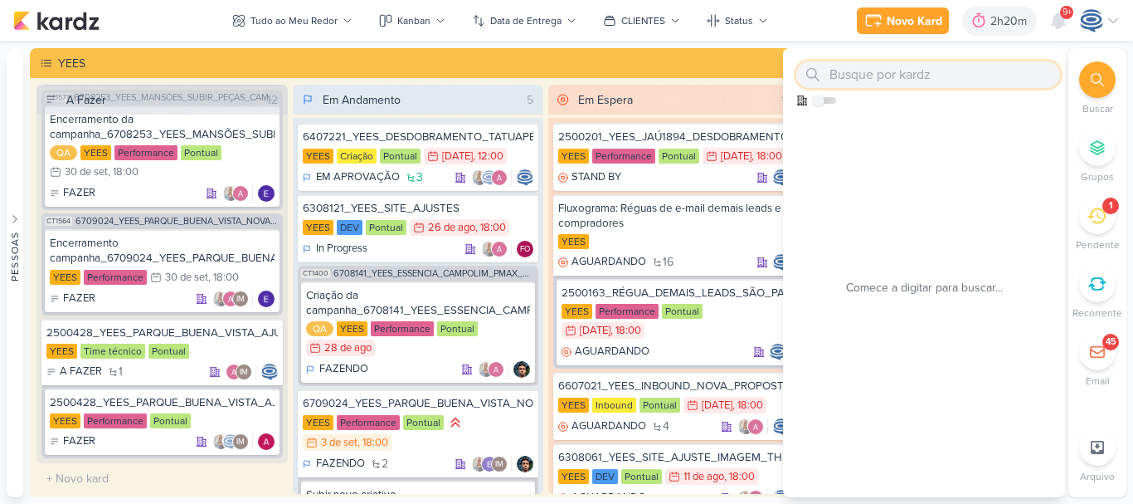
paste input "6709024_YEES_PARQUE_BUENA_VISTA_NOVA_CAMPANHA_META_GOOGLE"
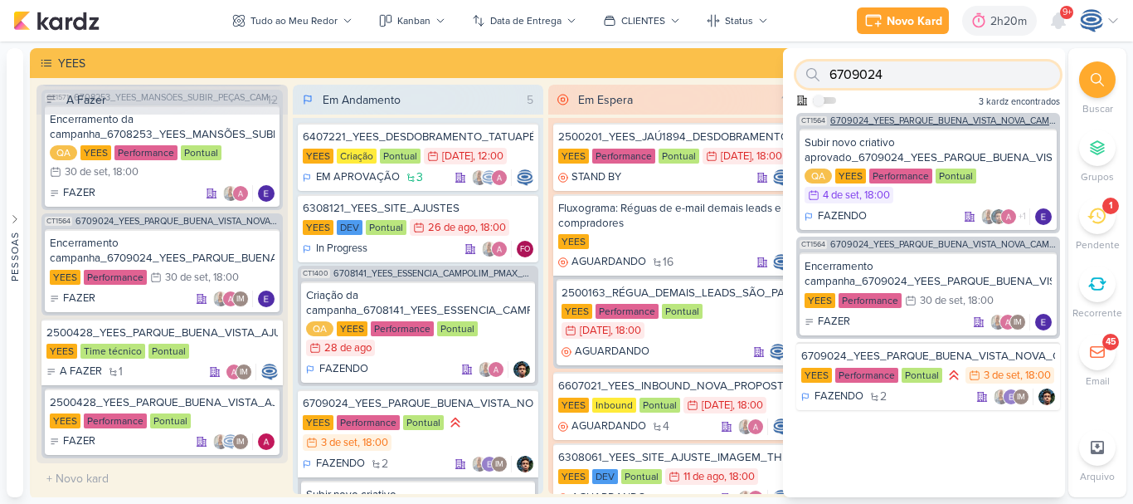
type input "6709024"
click at [907, 119] on span "6709024_YEES_PARQUE_BUENA_VISTA_NOVA_CAMPANHA_TEASER_META" at bounding box center [944, 120] width 227 height 9
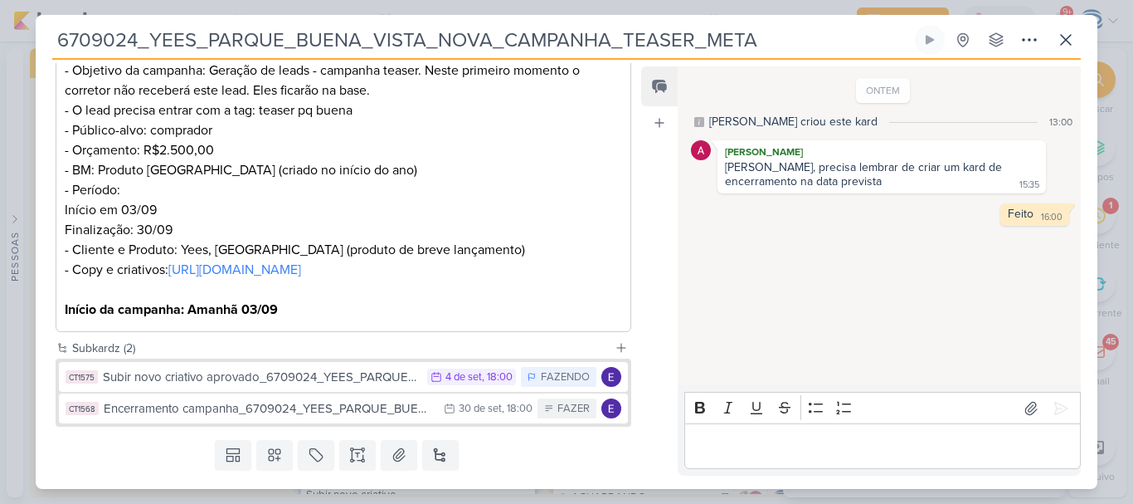
scroll to position [393, 0]
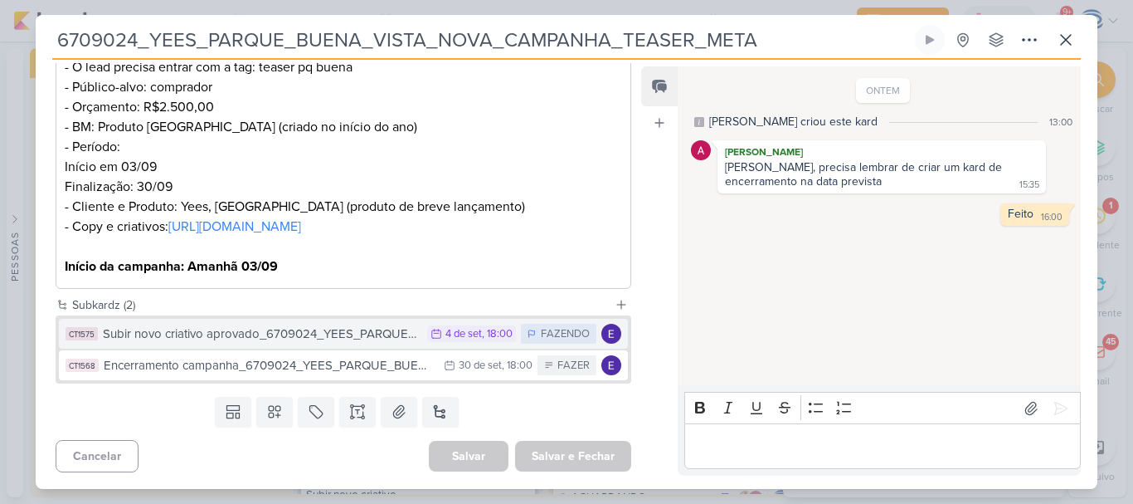
click at [324, 336] on div "Subir novo criativo aprovado_6709024_YEES_PARQUE_BUENA_VISTA_NOVA_CAMPANHA_TEAS…" at bounding box center [261, 333] width 316 height 19
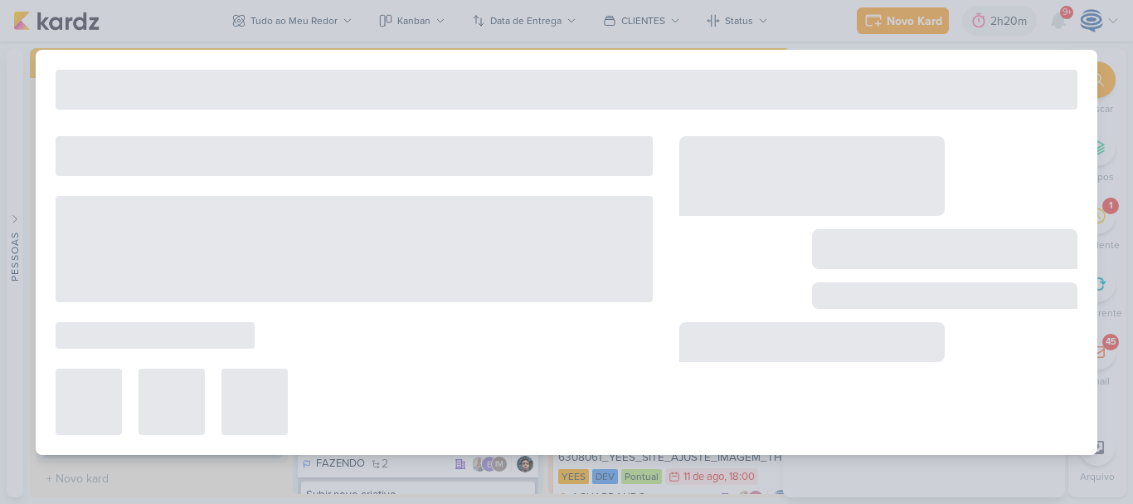
type input "Subir novo criativo aprovado_6709024_YEES_PARQUE_BUENA_VISTA_NOVA_CAMPANHA_TEAS…"
type input "[DATE] 18:00"
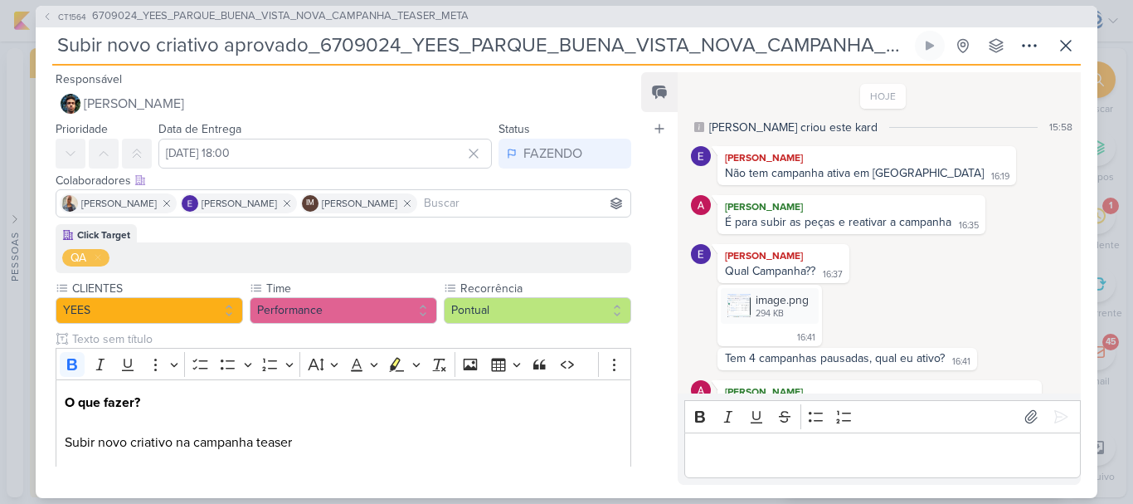
scroll to position [388, 0]
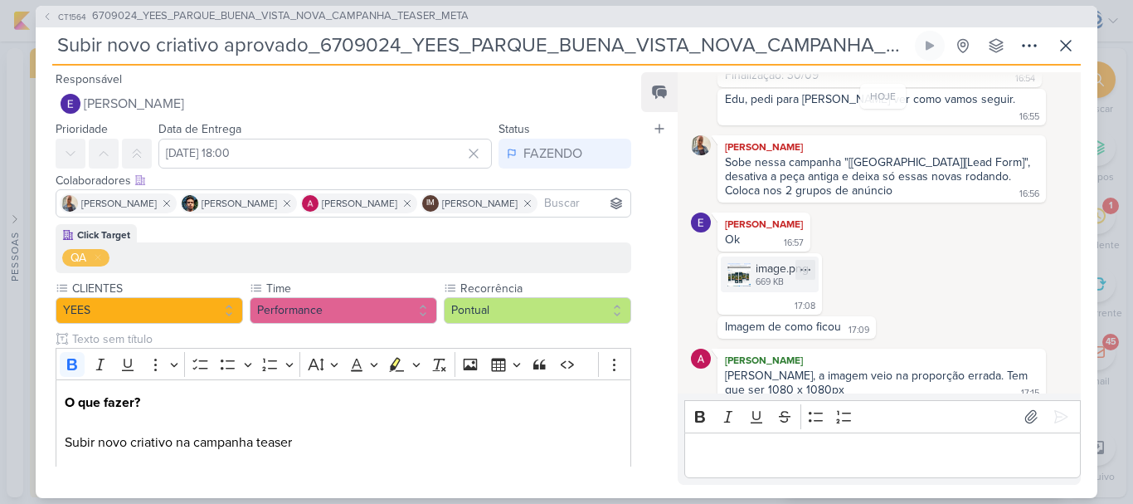
click at [776, 275] on div "669 KB" at bounding box center [782, 281] width 53 height 13
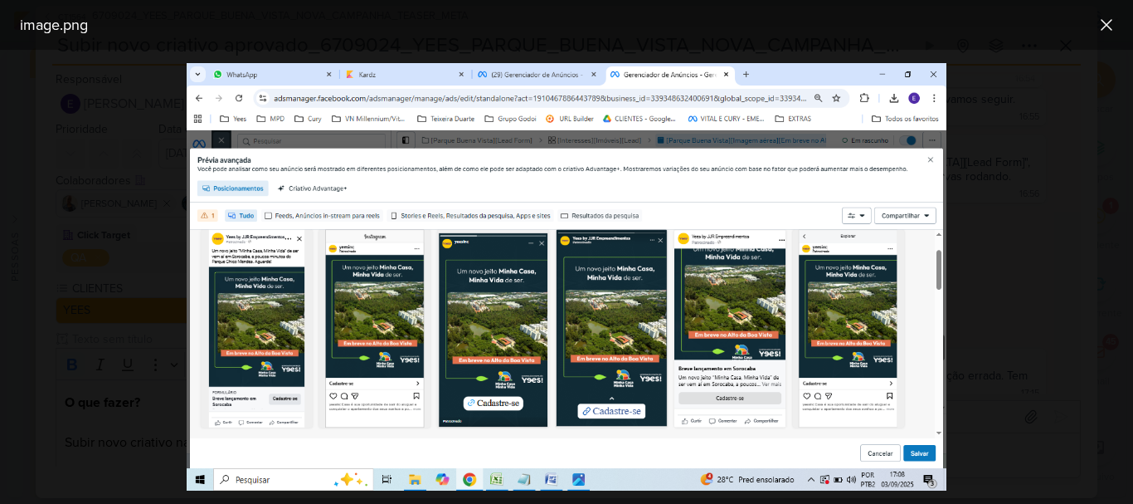
click at [1010, 242] on div at bounding box center [566, 277] width 1133 height 454
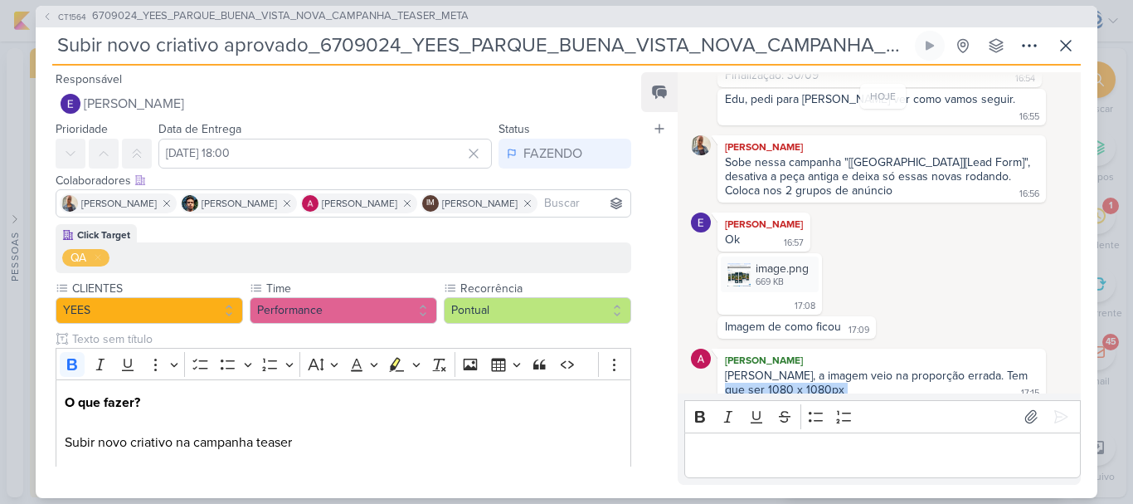
drag, startPoint x: 822, startPoint y: 384, endPoint x: 710, endPoint y: 380, distance: 112.1
click at [710, 380] on div "[PERSON_NAME] [PERSON_NAME], a imagem veio na proporção errada. Tem que ser 108…" at bounding box center [883, 375] width 385 height 53
copy div "1080 x 1080px"
click at [803, 263] on icon at bounding box center [805, 269] width 13 height 13
click at [777, 312] on button "Baixar" at bounding box center [748, 311] width 134 height 24
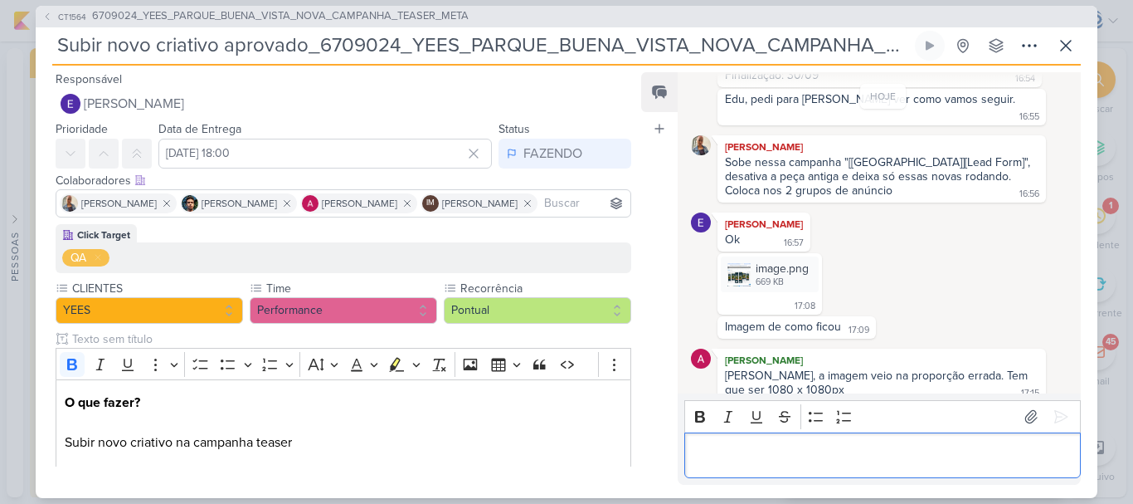
click at [708, 463] on p "Editor editing area: main" at bounding box center [882, 455] width 379 height 20
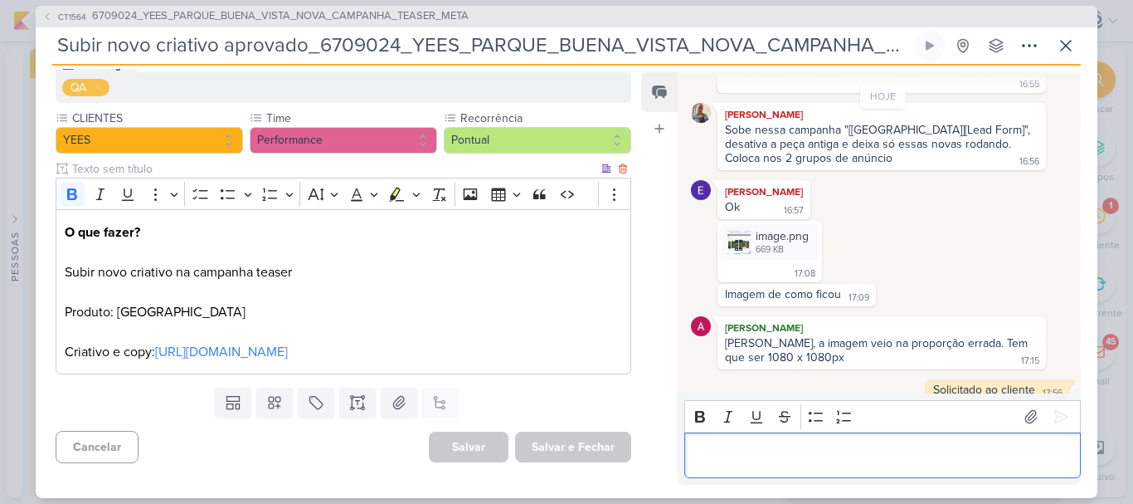
scroll to position [0, 0]
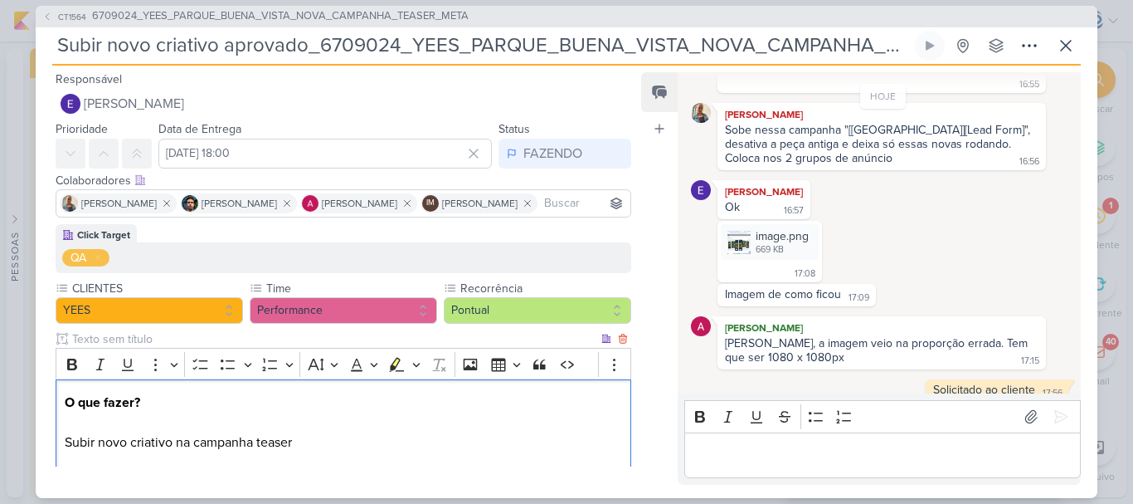
click at [431, 461] on p "O que fazer? Subir novo criativo na campanha teaser Produto: [GEOGRAPHIC_DATA] …" at bounding box center [344, 461] width 558 height 139
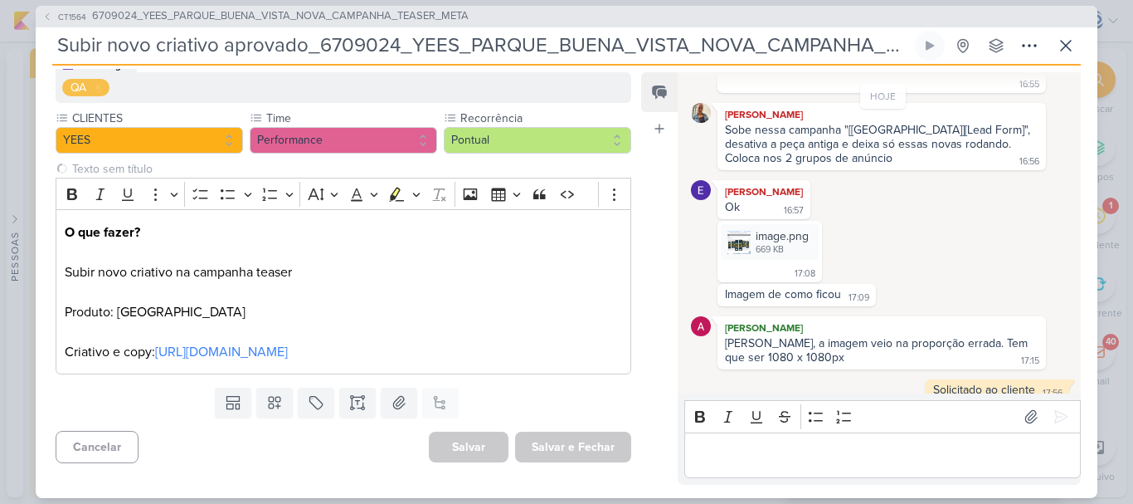
click at [1048, 39] on div "Subir novo criativo aprovado_6709024_YEES_PARQUE_BUENA_VISTA_NOVA_CAMPANHA_TEAS…" at bounding box center [566, 48] width 1029 height 35
click at [1070, 41] on icon at bounding box center [1066, 46] width 10 height 10
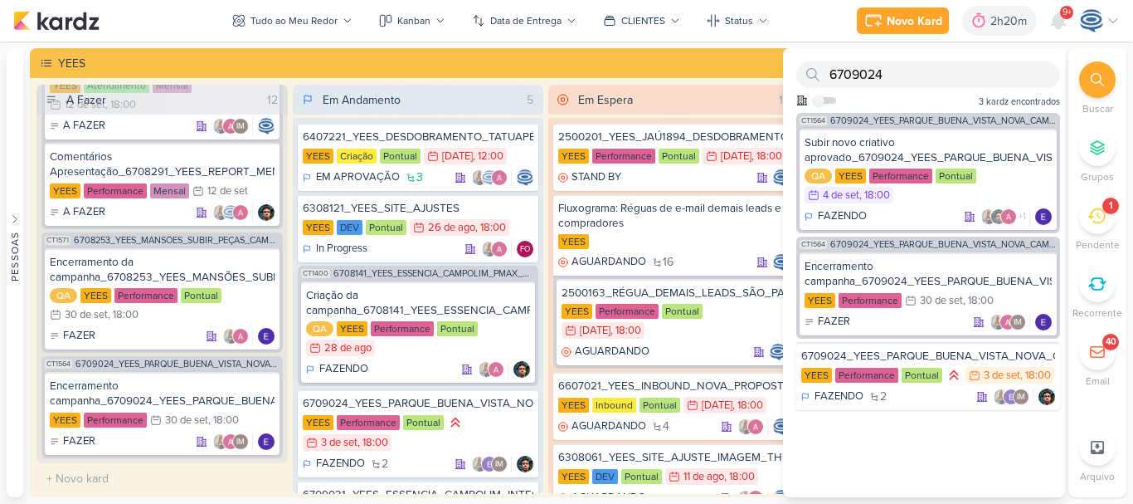
click at [1116, 85] on li "Buscar" at bounding box center [1098, 88] width 58 height 55
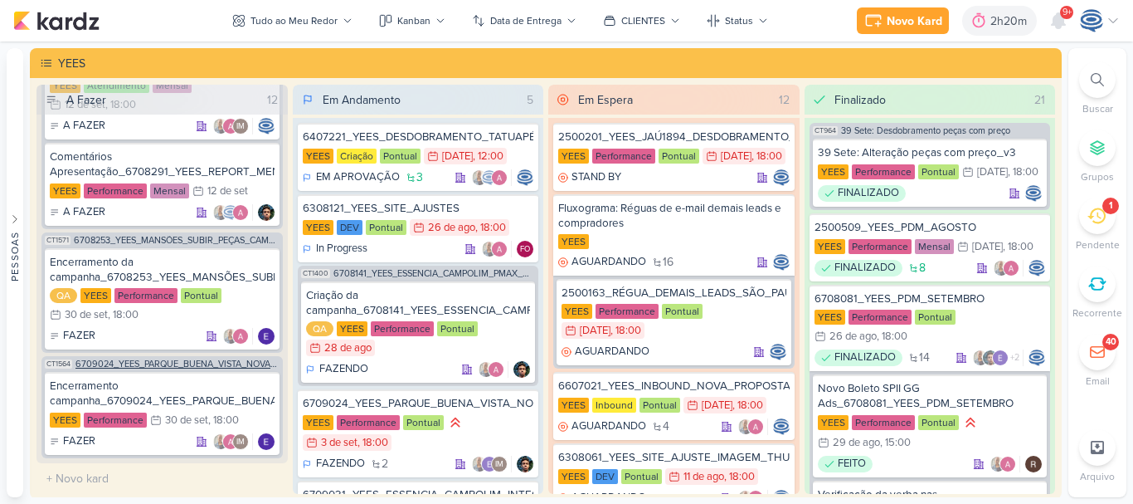
click at [232, 366] on span "6709024_YEES_PARQUE_BUENA_VISTA_NOVA_CAMPANHA_TEASER_META" at bounding box center [178, 363] width 204 height 9
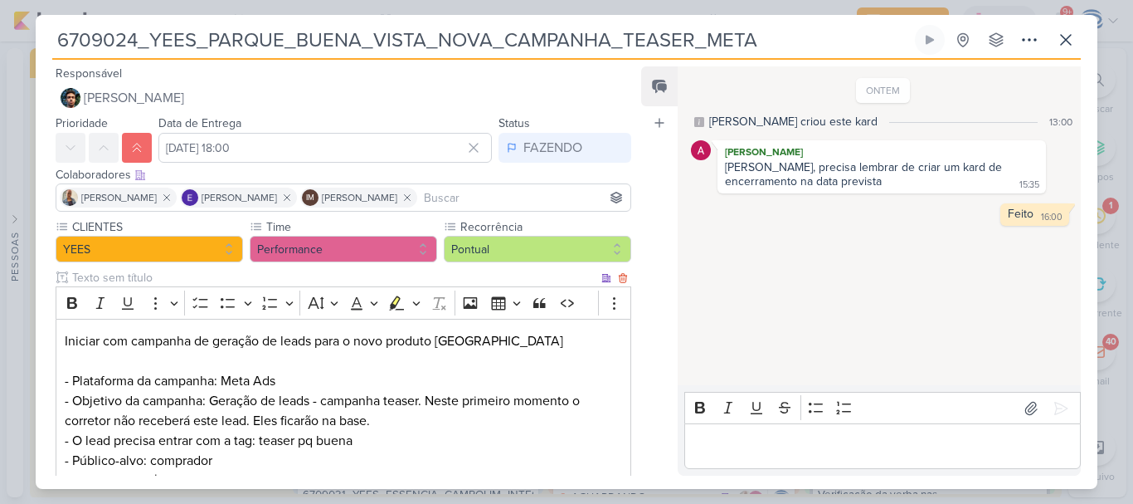
scroll to position [393, 0]
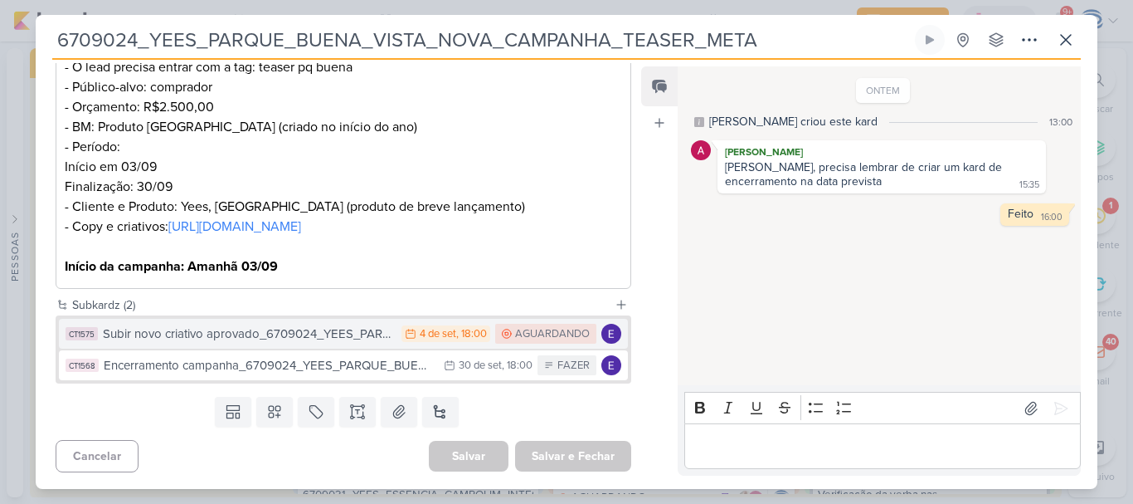
click at [326, 339] on div "Subir novo criativo aprovado_6709024_YEES_PARQUE_BUENA_VISTA_NOVA_CAMPANHA_TEAS…" at bounding box center [248, 333] width 290 height 19
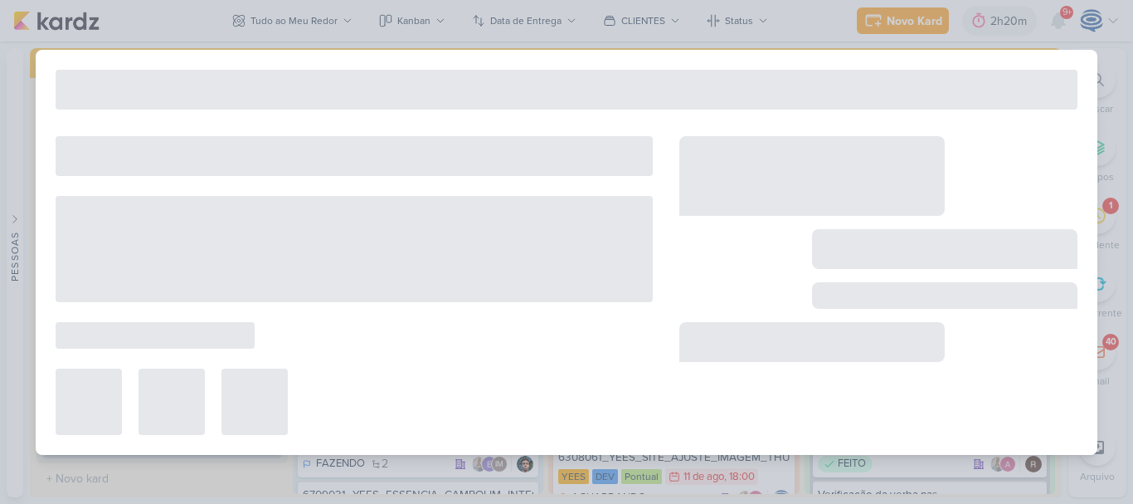
type input "Subir novo criativo aprovado_6709024_YEES_PARQUE_BUENA_VISTA_NOVA_CAMPANHA_TEAS…"
type input "[DATE] 18:00"
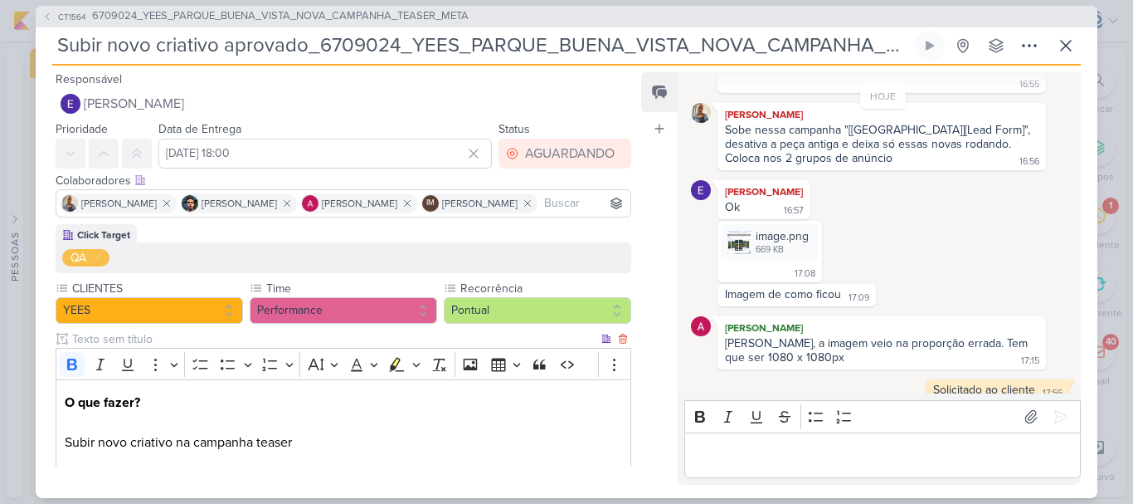
scroll to position [170, 0]
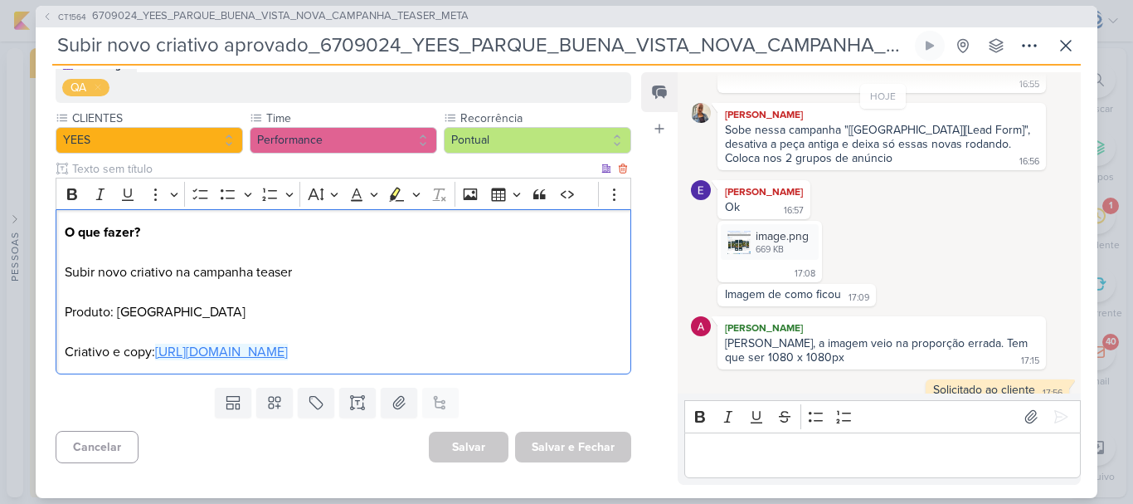
click at [288, 356] on link "[URL][DOMAIN_NAME]" at bounding box center [221, 352] width 133 height 17
